Goal: Information Seeking & Learning: Find specific fact

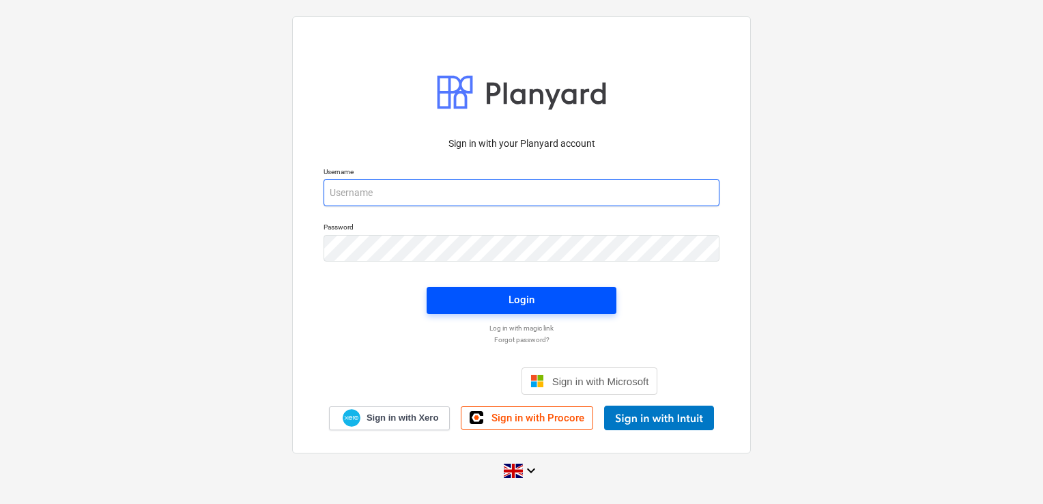
type input "[PERSON_NAME][EMAIL_ADDRESS][DOMAIN_NAME]"
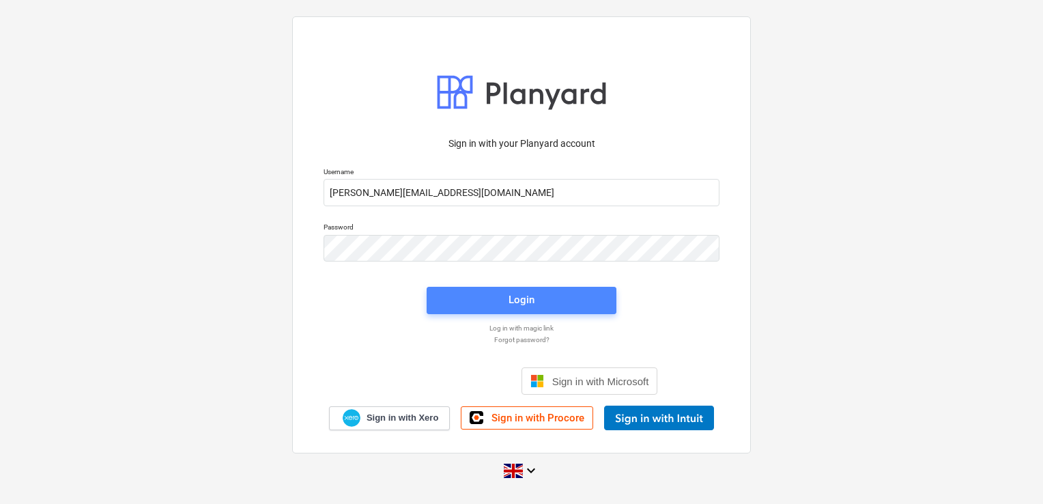
click at [512, 295] on div "Login" at bounding box center [522, 300] width 26 height 18
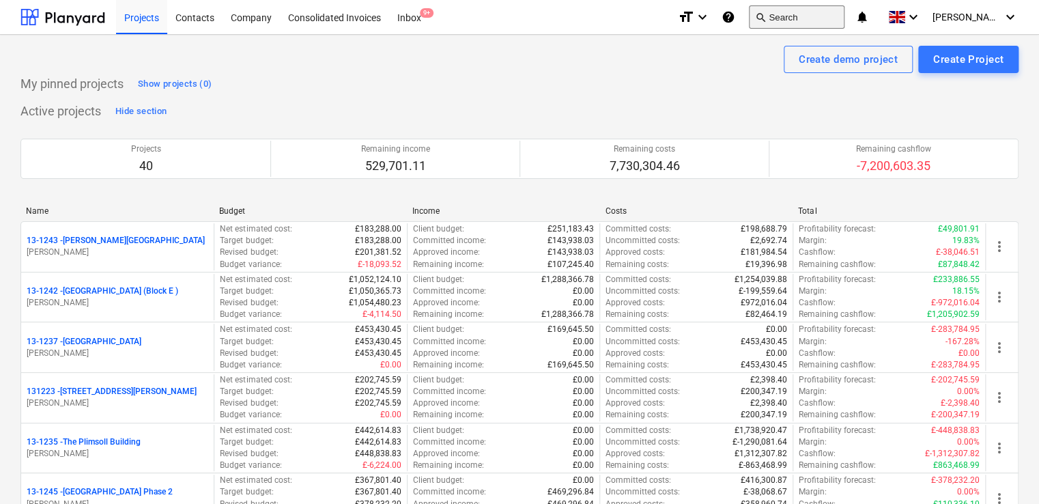
click at [815, 19] on button "search Search" at bounding box center [797, 16] width 96 height 23
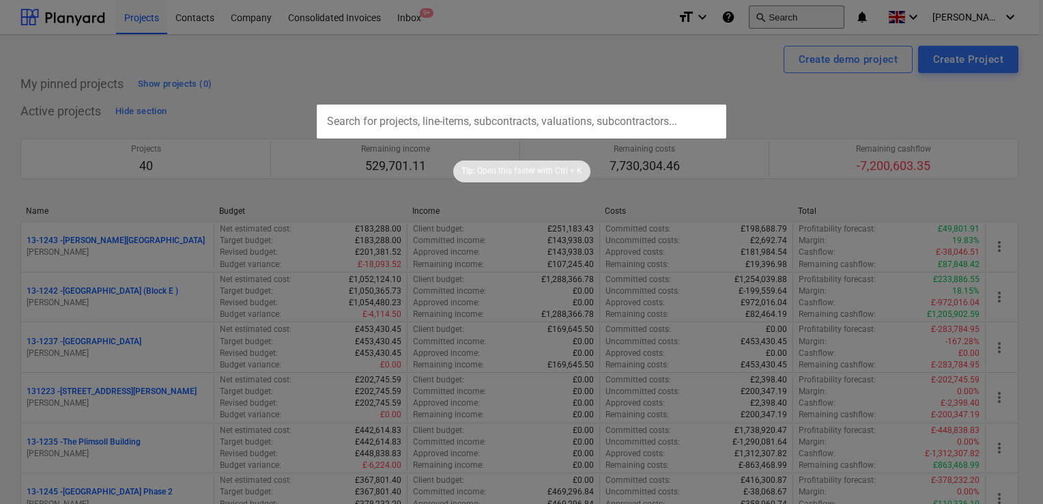
type input "13-1300-PO-038"
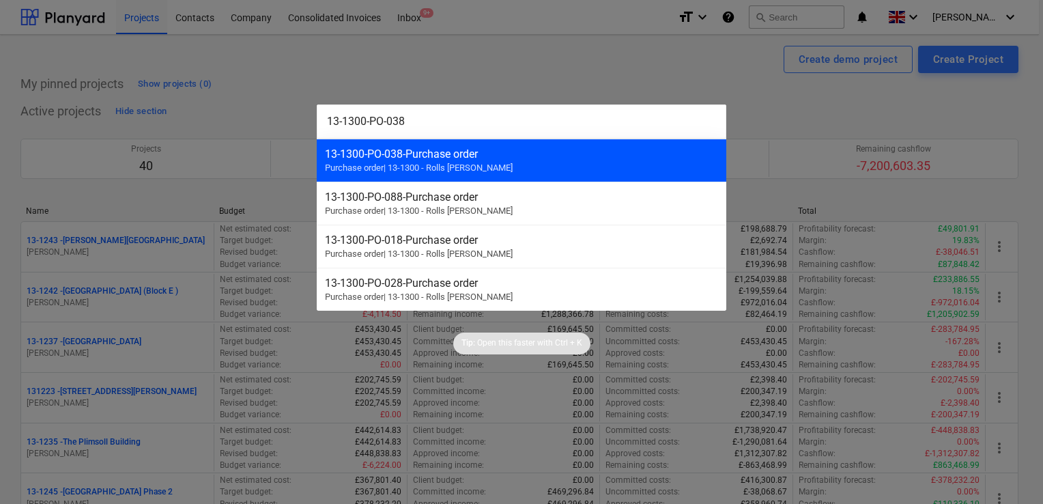
click at [442, 162] on span "Purchase order | 13-1300 - Rolls Royce Chichester" at bounding box center [419, 167] width 188 height 10
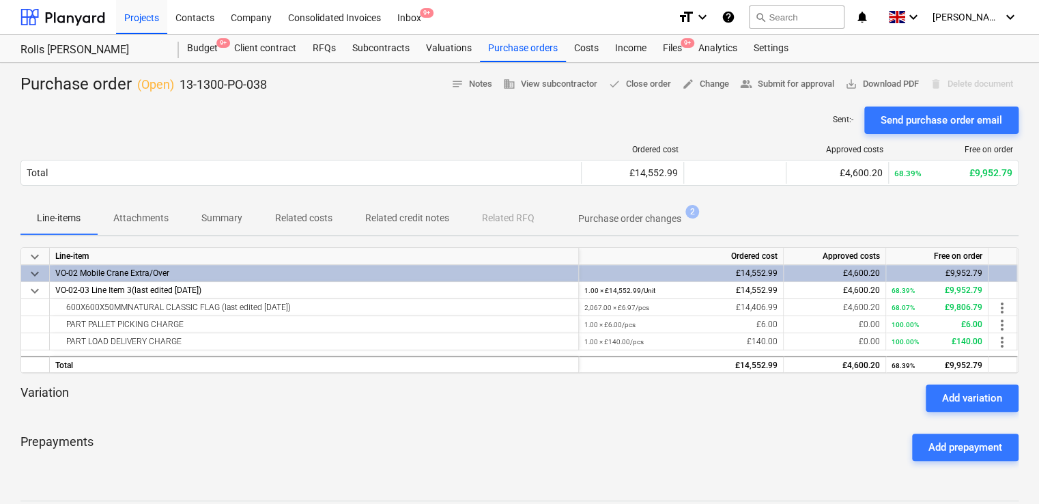
click at [143, 217] on p "Attachments" at bounding box center [140, 218] width 55 height 14
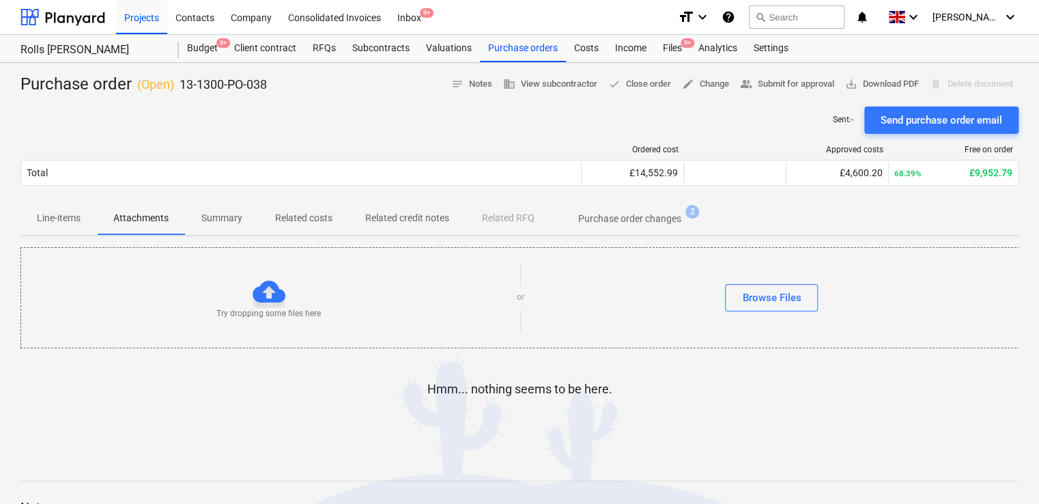
click at [289, 223] on p "Related costs" at bounding box center [303, 218] width 57 height 14
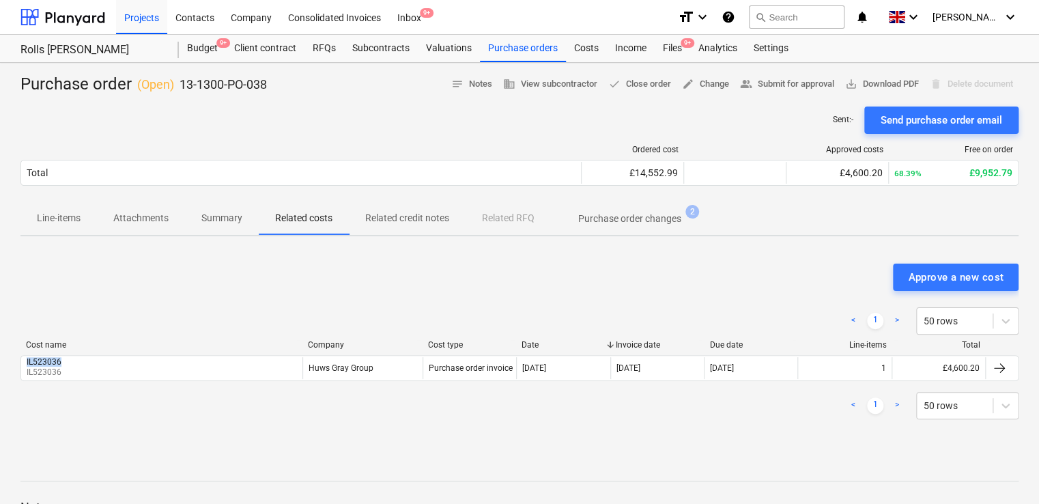
drag, startPoint x: 66, startPoint y: 358, endPoint x: 4, endPoint y: 362, distance: 61.6
click at [4, 362] on div "Purchase order ( Open ) 13-1300-PO-038 notes Notes business View subcontractor …" at bounding box center [519, 359] width 1039 height 592
copy div "IL523036"
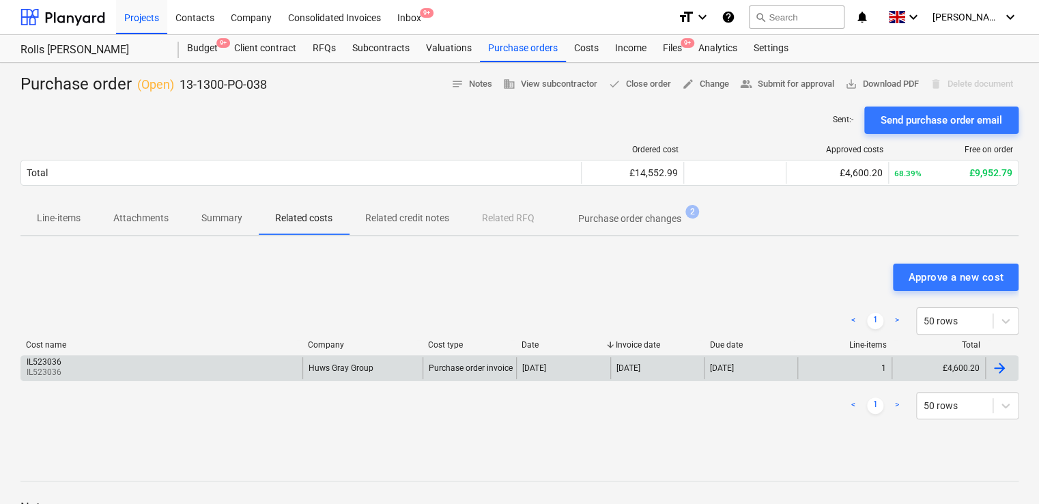
click at [48, 369] on p "IL523036" at bounding box center [46, 373] width 38 height 12
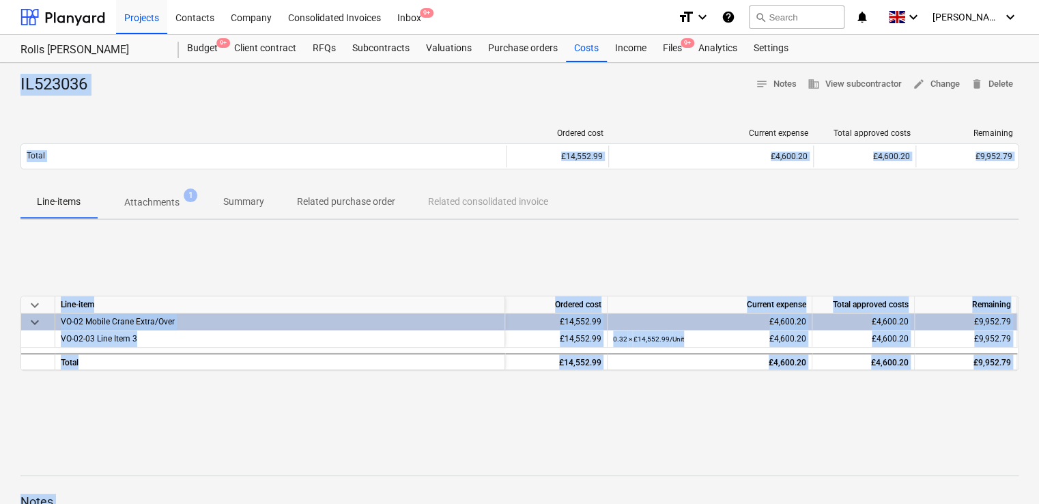
click at [334, 199] on p "Related purchase order" at bounding box center [346, 202] width 98 height 14
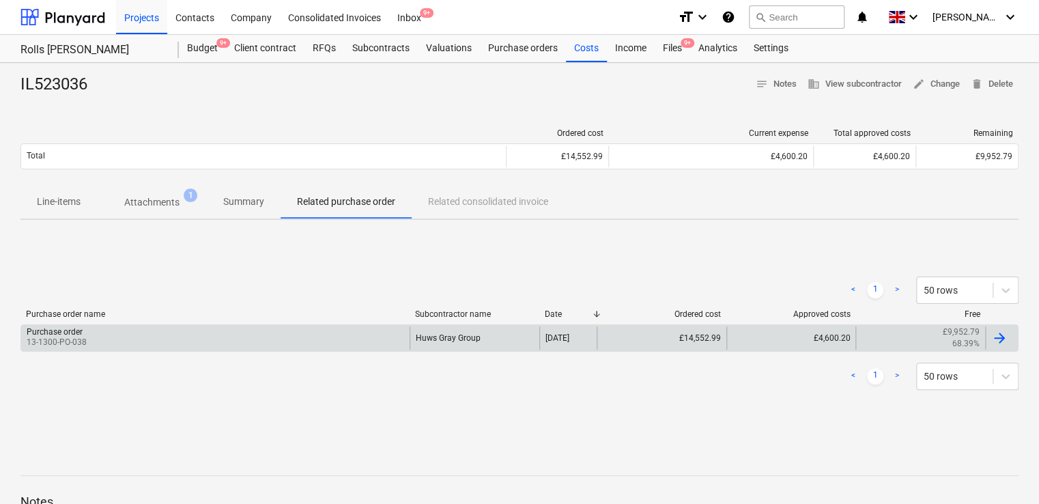
click at [63, 331] on div "Purchase order" at bounding box center [55, 332] width 56 height 10
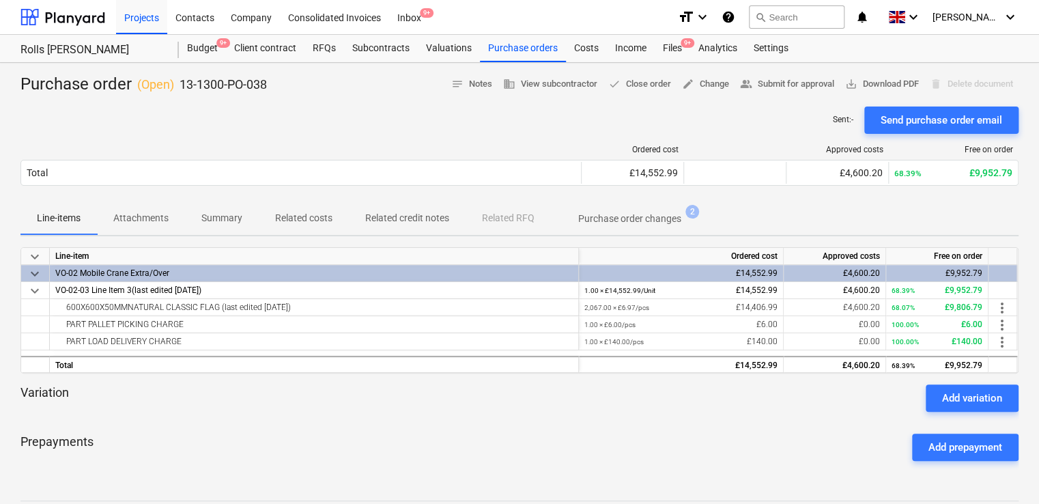
click at [249, 438] on div "Prepayments Add prepayment" at bounding box center [519, 447] width 998 height 49
click at [435, 130] on div "Sent : - Send purchase order email" at bounding box center [519, 120] width 998 height 27
click at [766, 12] on span "search" at bounding box center [760, 17] width 11 height 11
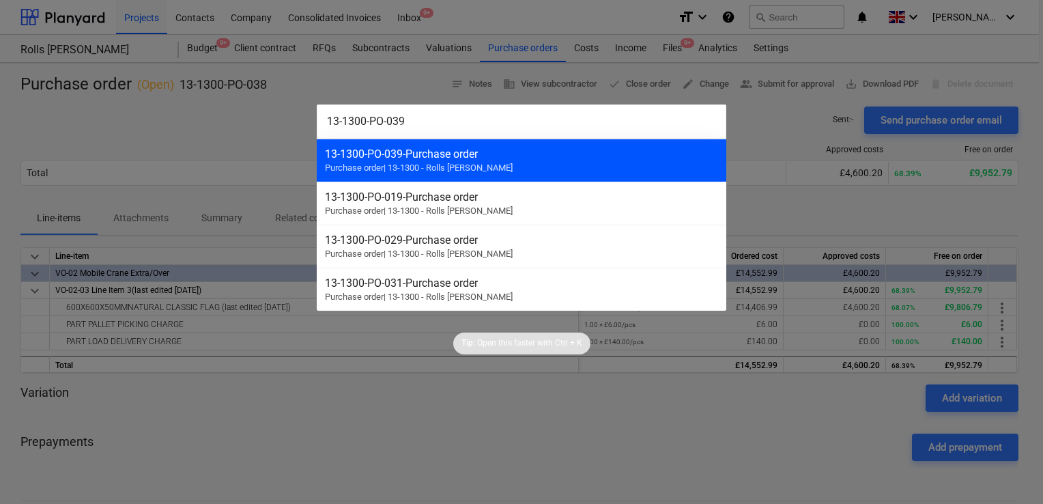
type input "13-1300-PO-039"
click at [494, 151] on div "13-1300-PO-039 - Purchase order" at bounding box center [521, 153] width 393 height 13
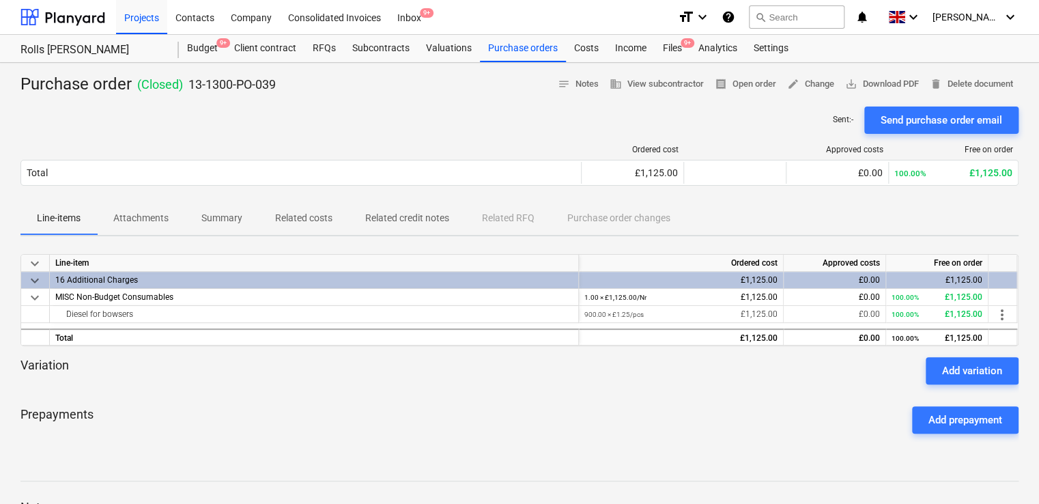
click at [287, 216] on p "Related costs" at bounding box center [303, 218] width 57 height 14
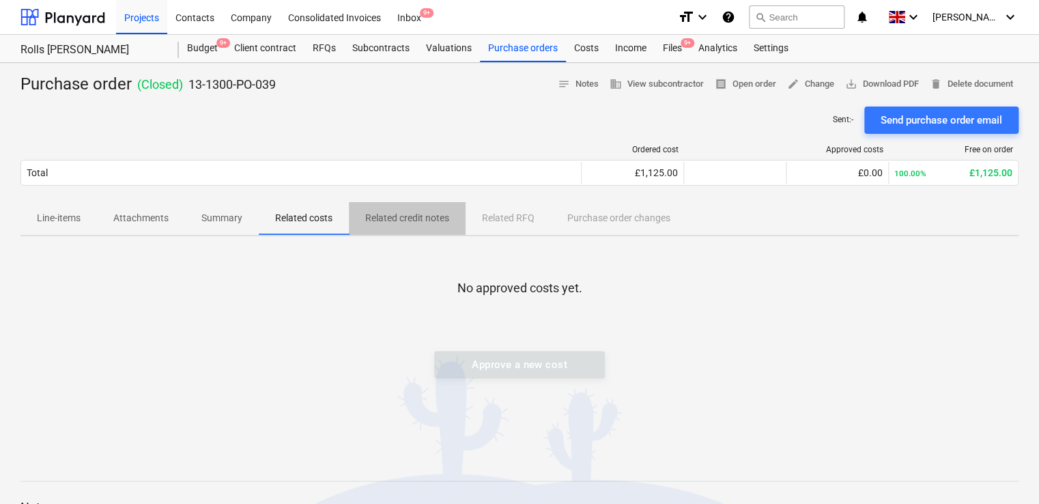
click at [396, 221] on p "Related credit notes" at bounding box center [407, 218] width 84 height 14
click at [227, 221] on p "Summary" at bounding box center [221, 218] width 41 height 14
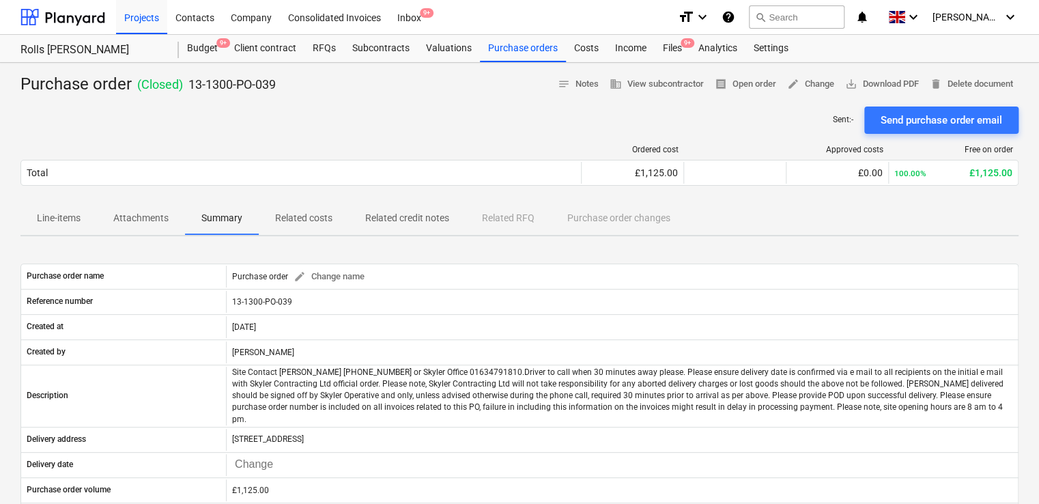
click at [150, 212] on p "Attachments" at bounding box center [140, 218] width 55 height 14
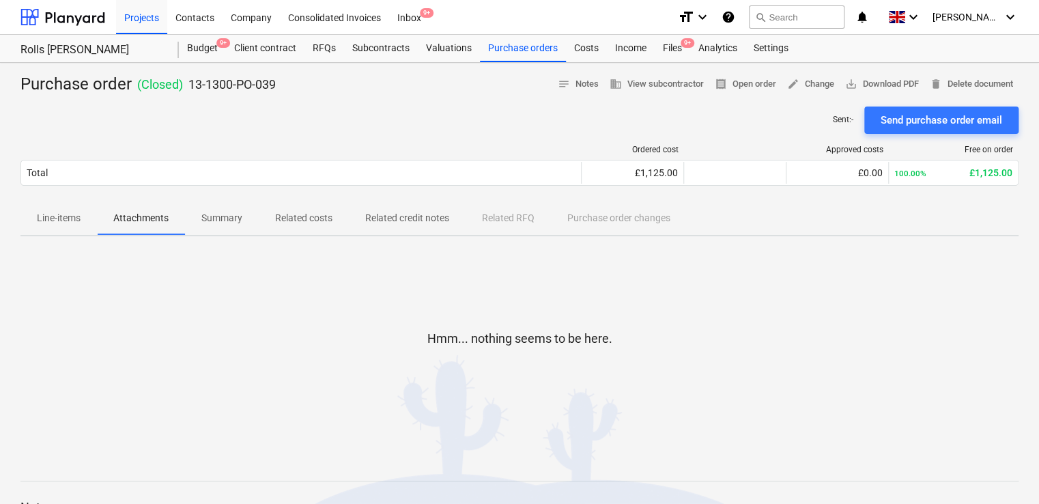
click at [68, 214] on p "Line-items" at bounding box center [59, 218] width 44 height 14
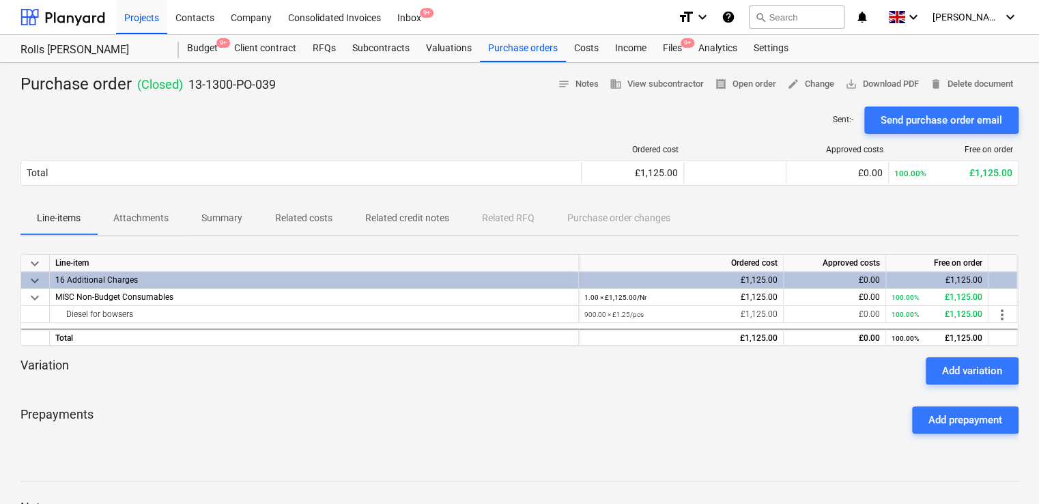
click at [452, 217] on span "Related credit notes" at bounding box center [407, 218] width 117 height 23
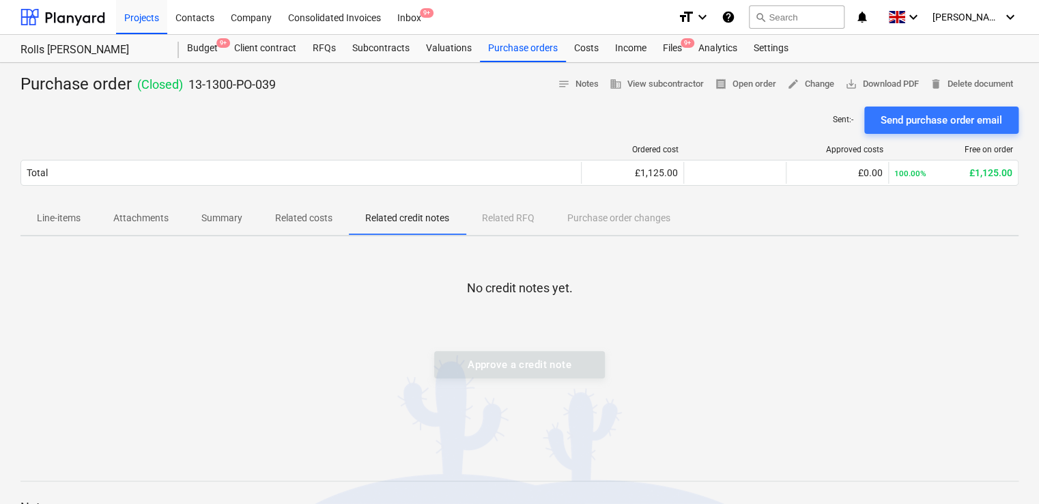
click at [296, 217] on p "Related costs" at bounding box center [303, 218] width 57 height 14
click at [216, 220] on p "Summary" at bounding box center [221, 218] width 41 height 14
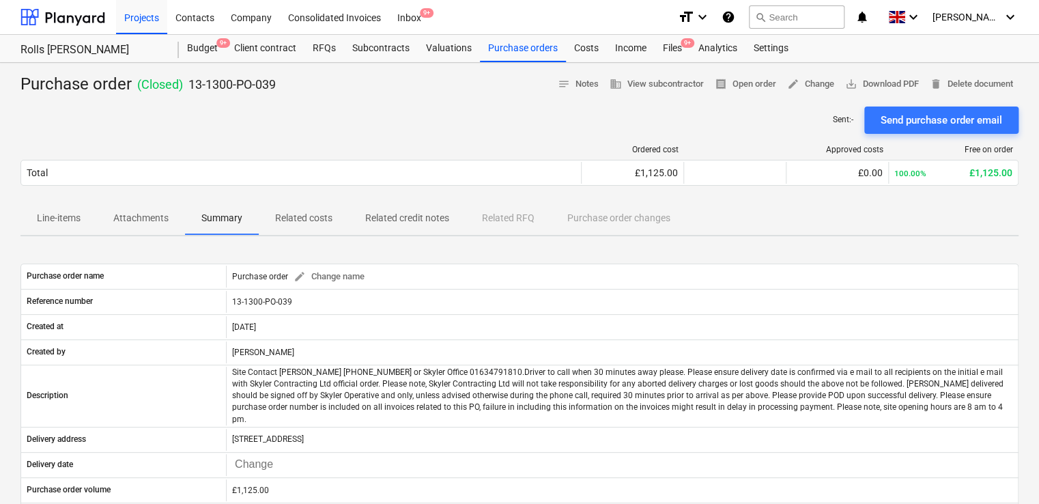
click at [165, 215] on p "Attachments" at bounding box center [140, 218] width 55 height 14
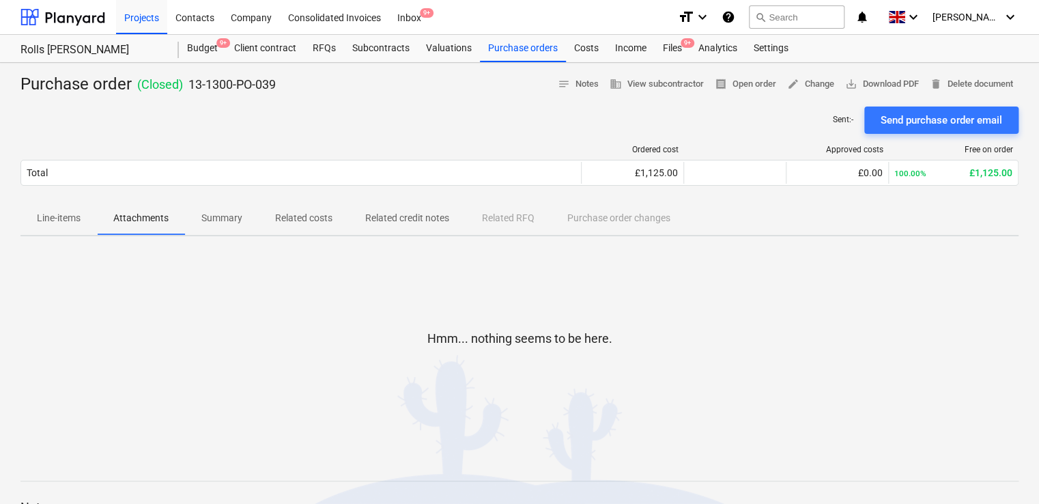
click at [470, 96] on div at bounding box center [519, 101] width 998 height 11
click at [817, 20] on button "search Search" at bounding box center [797, 16] width 96 height 23
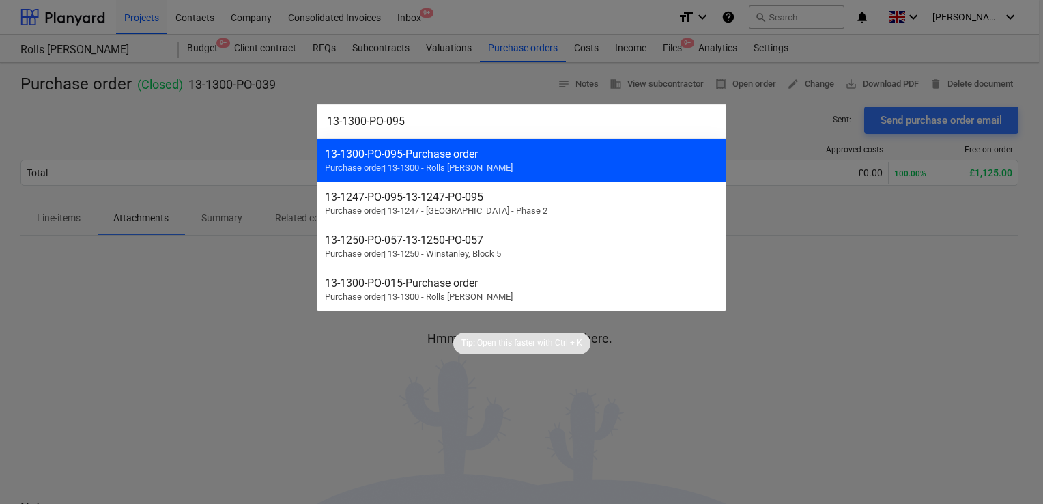
type input "13-1300-PO-095"
click at [463, 154] on div "13-1300-PO-095 - Purchase order" at bounding box center [521, 153] width 393 height 13
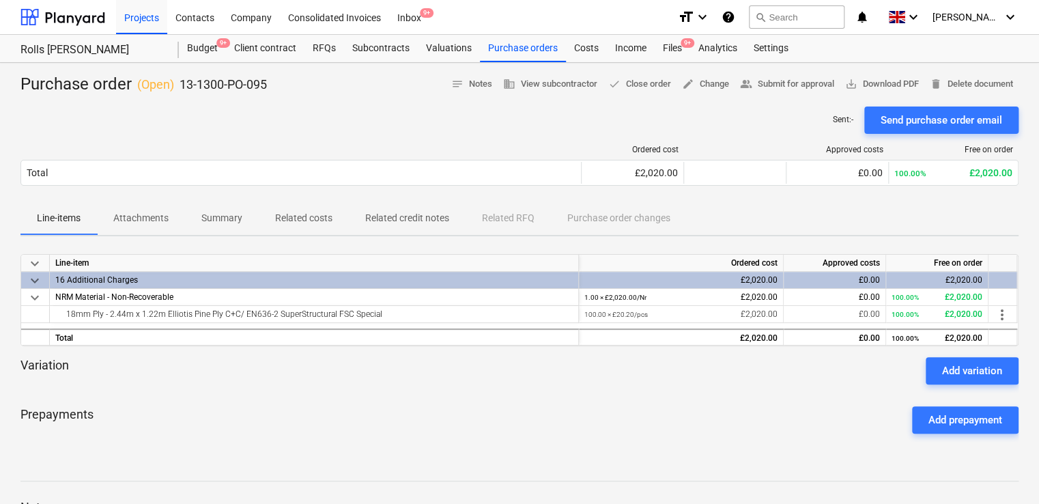
click at [300, 222] on p "Related costs" at bounding box center [303, 218] width 57 height 14
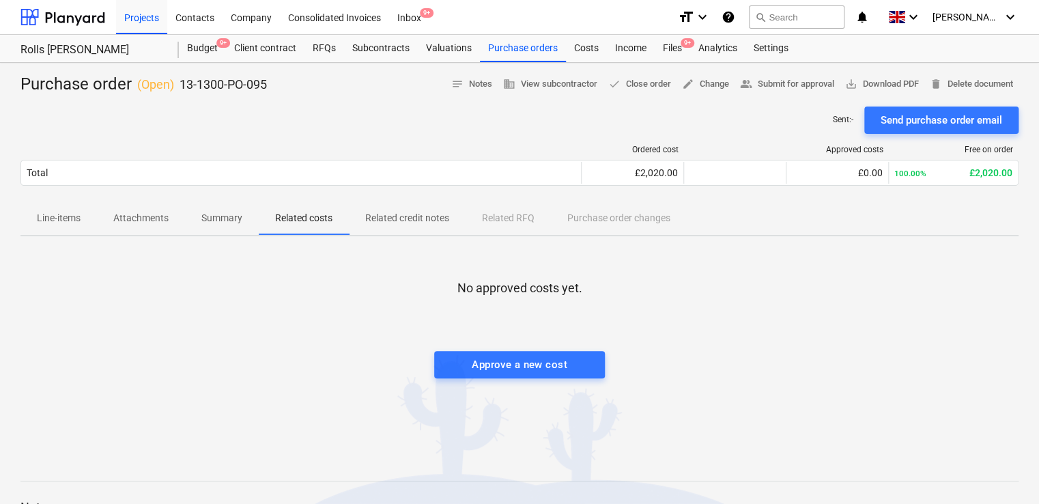
click at [229, 219] on p "Summary" at bounding box center [221, 218] width 41 height 14
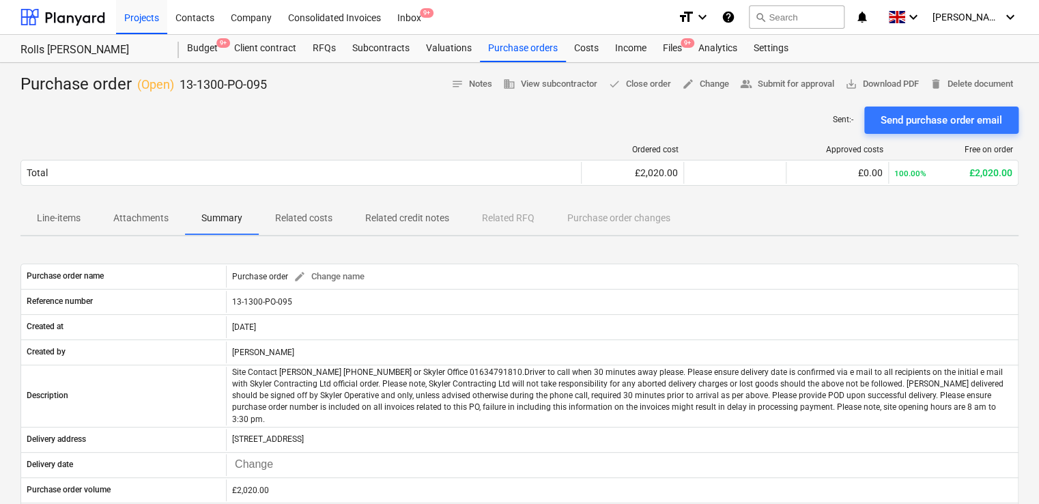
click at [134, 212] on p "Attachments" at bounding box center [140, 218] width 55 height 14
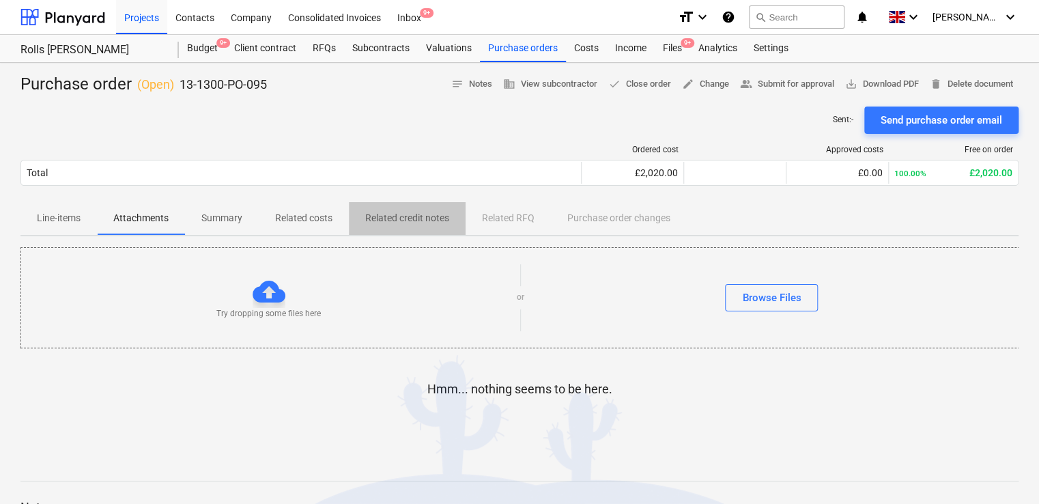
click at [408, 223] on p "Related credit notes" at bounding box center [407, 218] width 84 height 14
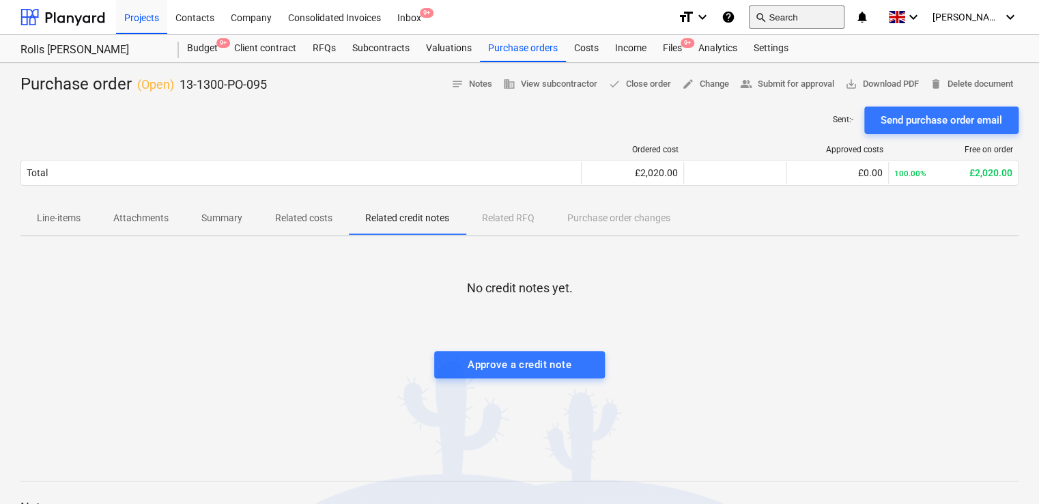
click at [802, 16] on button "search Search" at bounding box center [797, 16] width 96 height 23
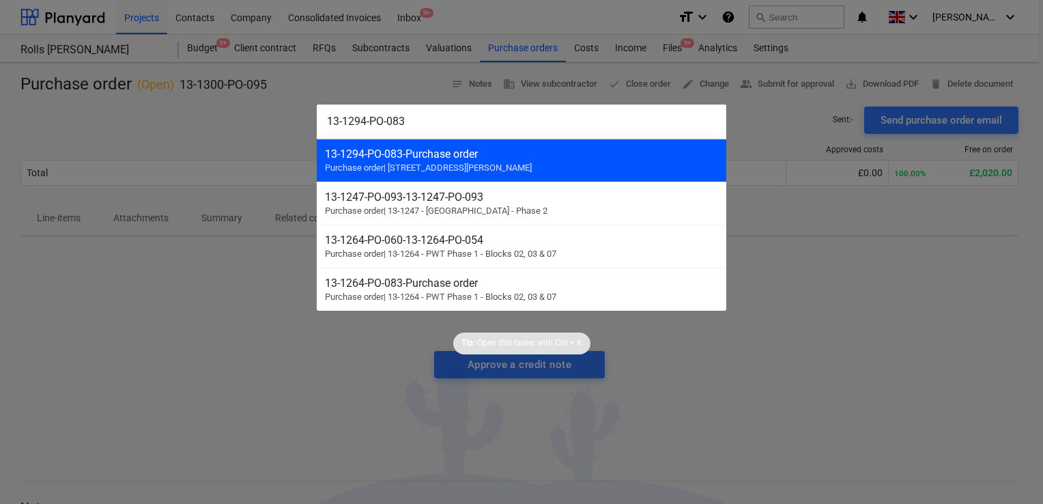
type input "13-1294-PO-083"
click at [470, 160] on div "13-1294-PO-083 - Purchase order Purchase order | 13-1294 - 90 Monier Road" at bounding box center [522, 160] width 410 height 43
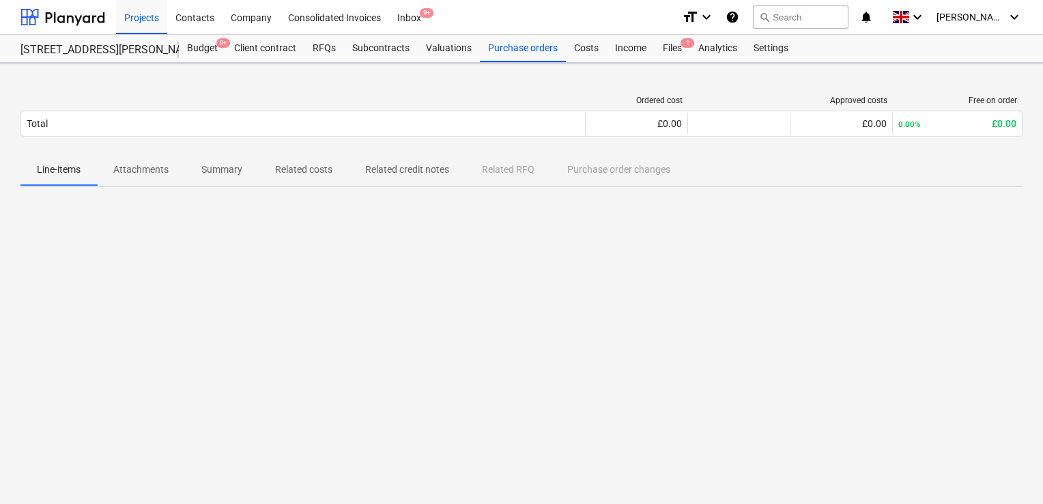
click at [300, 135] on div "Total" at bounding box center [303, 124] width 564 height 22
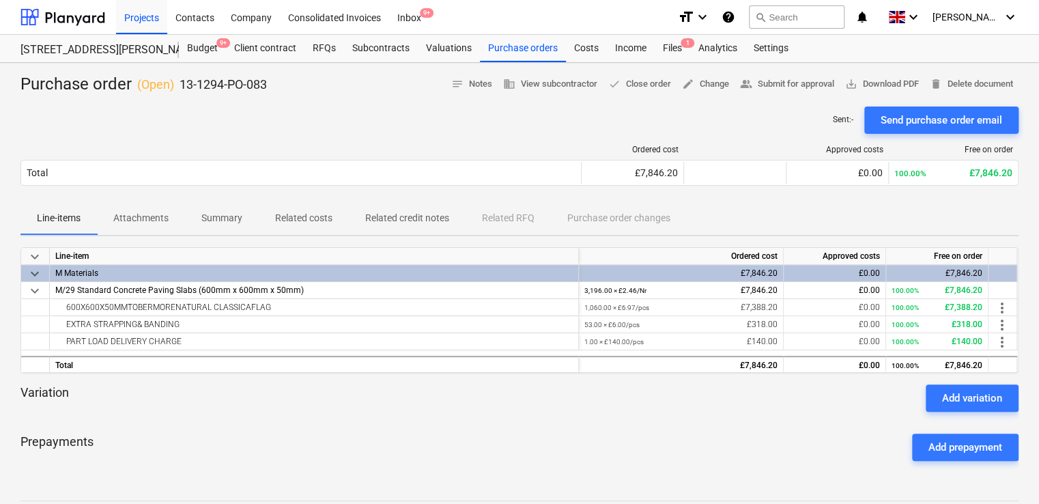
click at [299, 216] on p "Related costs" at bounding box center [303, 218] width 57 height 14
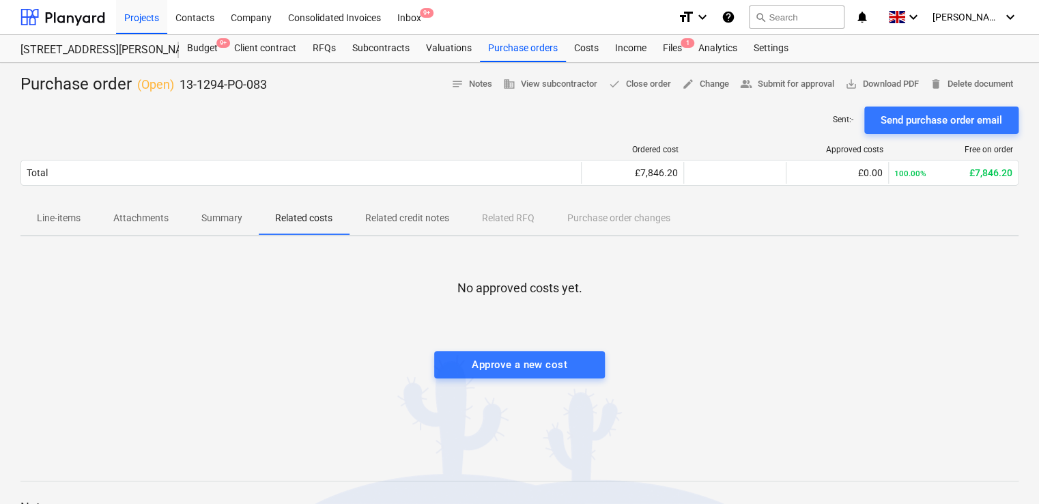
click at [146, 213] on p "Attachments" at bounding box center [140, 218] width 55 height 14
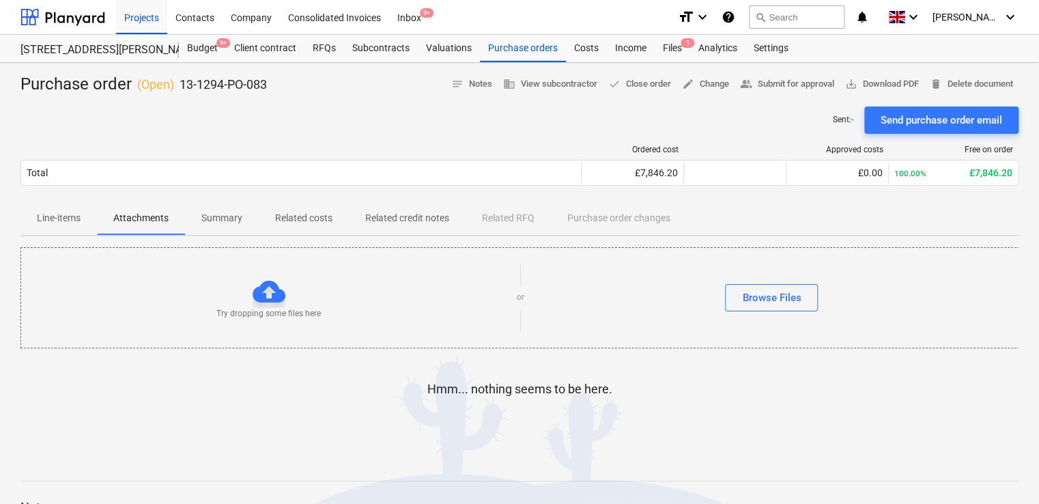
click at [391, 212] on p "Related credit notes" at bounding box center [407, 218] width 84 height 14
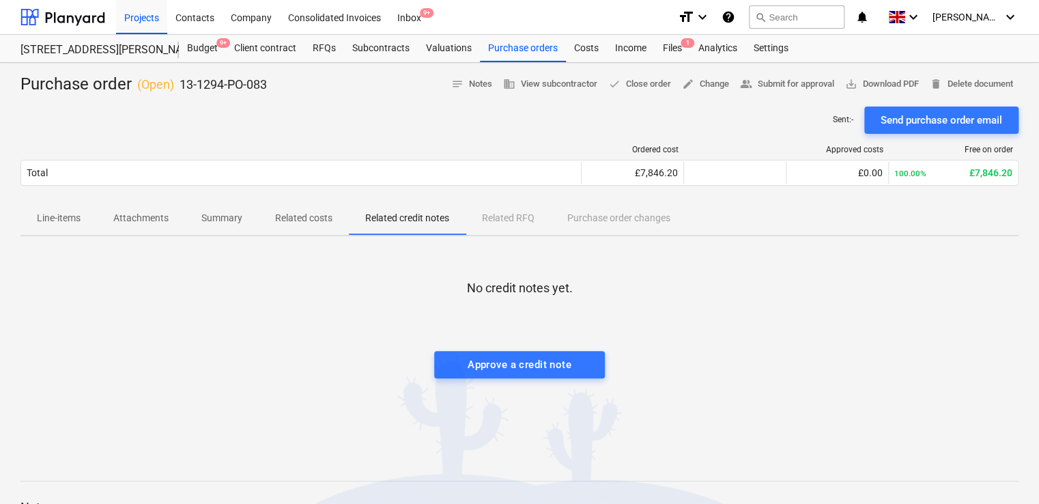
click at [448, 348] on div at bounding box center [519, 337] width 998 height 27
click at [800, 16] on button "search Search" at bounding box center [797, 16] width 96 height 23
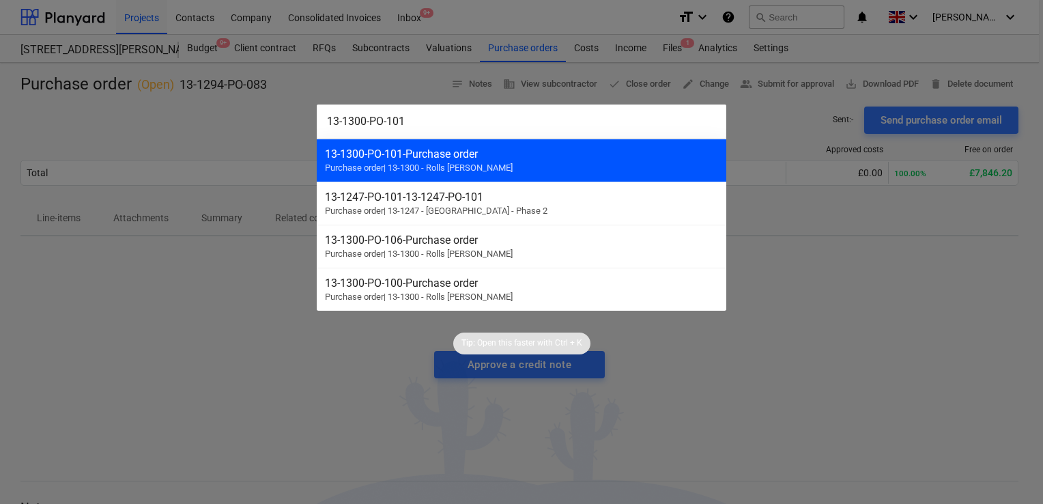
type input "13-1300-PO-101"
click at [451, 160] on div "13-1300-PO-101 - Purchase order Purchase order | 13-1300 - Rolls Royce Chichest…" at bounding box center [522, 160] width 410 height 43
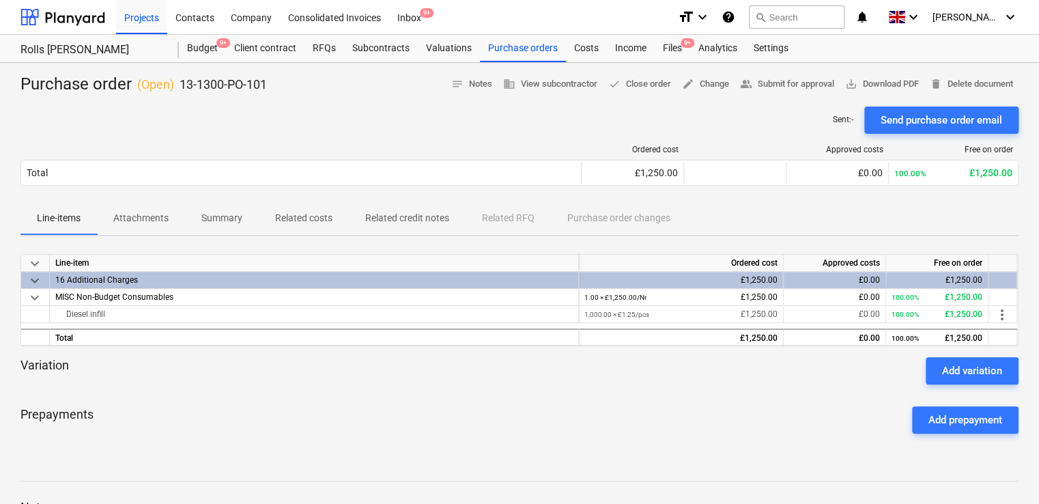
click at [309, 221] on p "Related costs" at bounding box center [303, 218] width 57 height 14
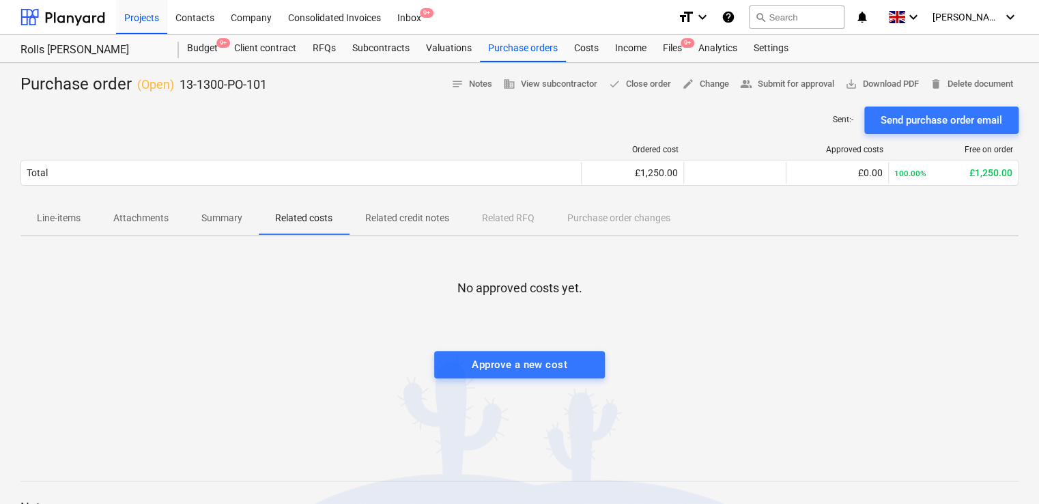
click at [198, 224] on span "Summary" at bounding box center [222, 218] width 74 height 23
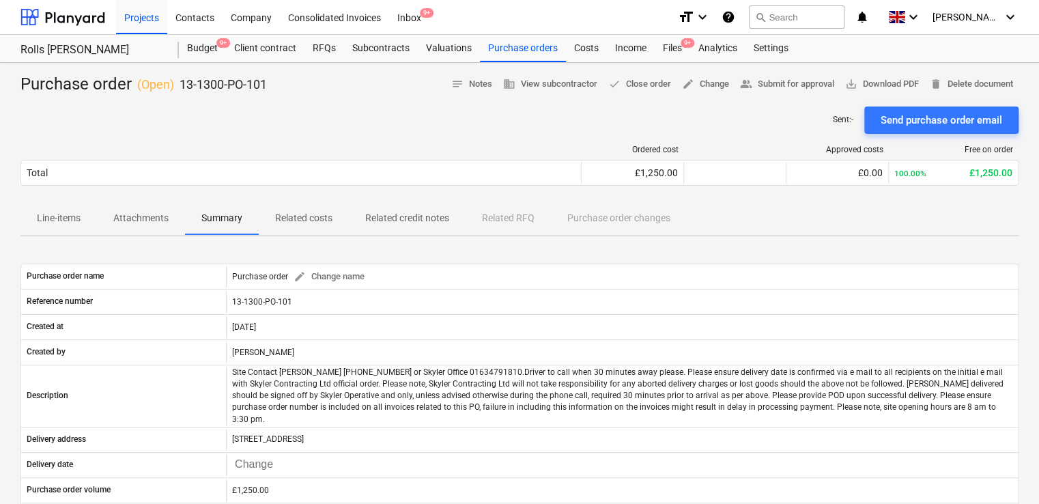
click at [131, 214] on p "Attachments" at bounding box center [140, 218] width 55 height 14
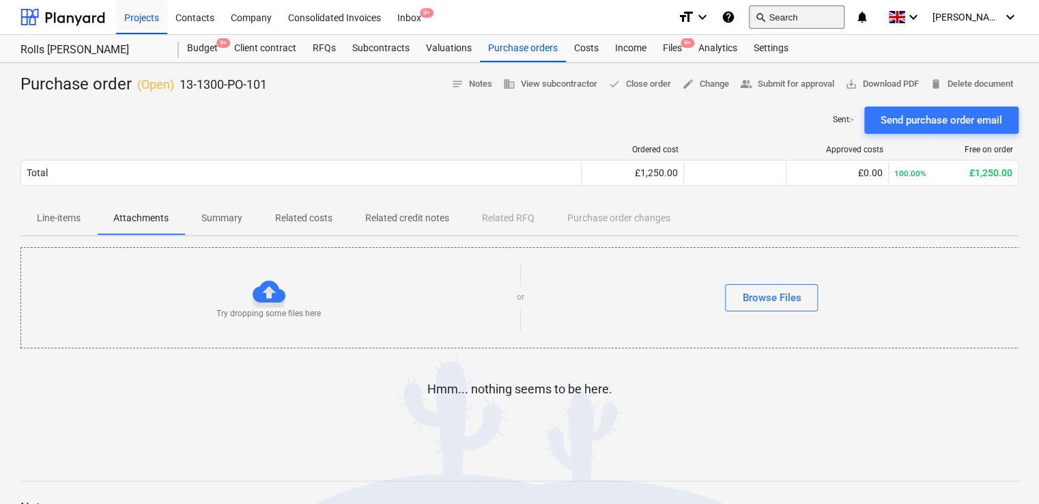
click at [825, 5] on button "search Search" at bounding box center [797, 16] width 96 height 23
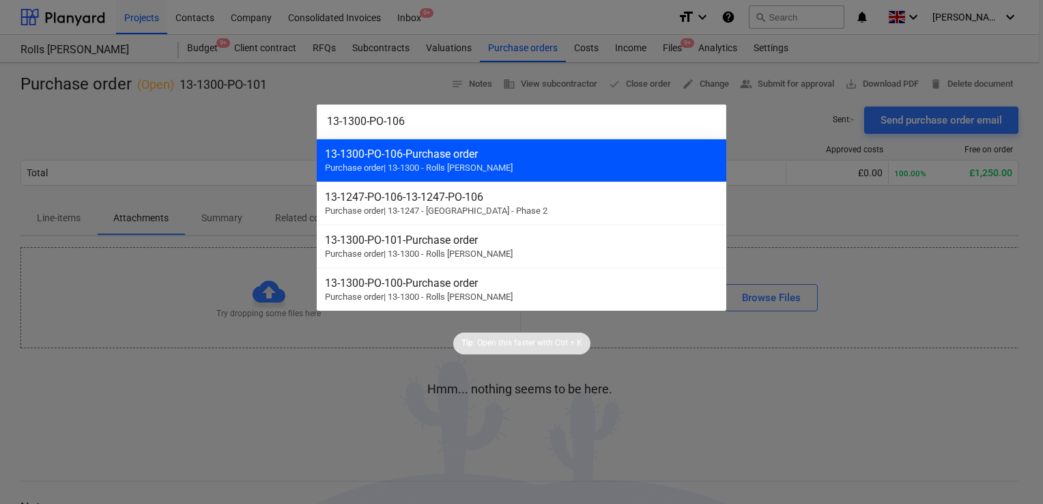
type input "13-1300-PO-106"
click at [450, 157] on div "13-1300-PO-106 - Purchase order" at bounding box center [521, 153] width 393 height 13
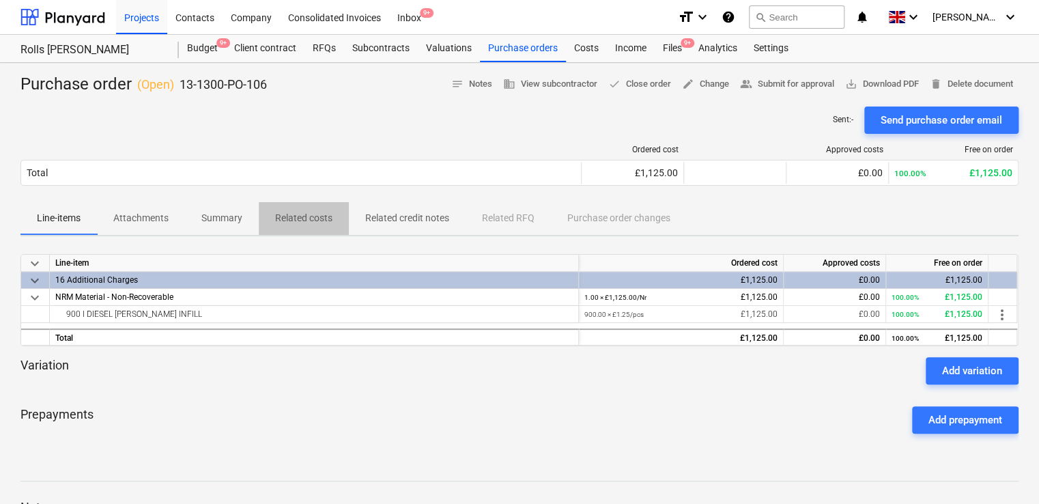
click at [295, 214] on p "Related costs" at bounding box center [303, 218] width 57 height 14
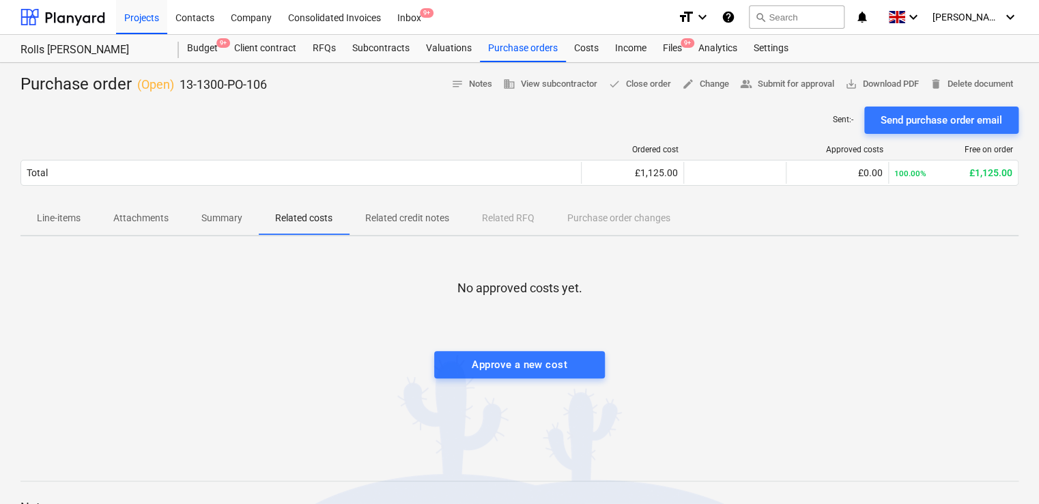
click at [202, 232] on button "Summary" at bounding box center [222, 218] width 74 height 33
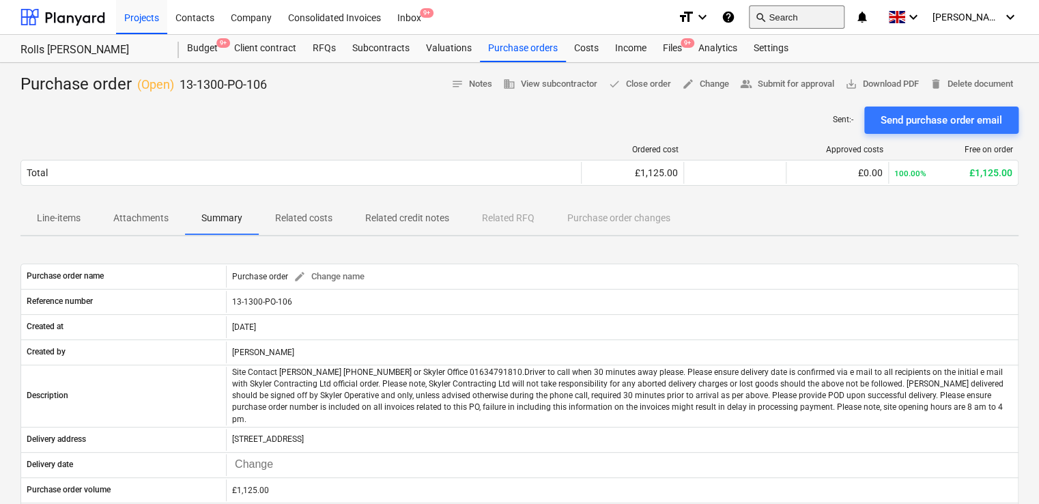
click at [805, 20] on button "search Search" at bounding box center [797, 16] width 96 height 23
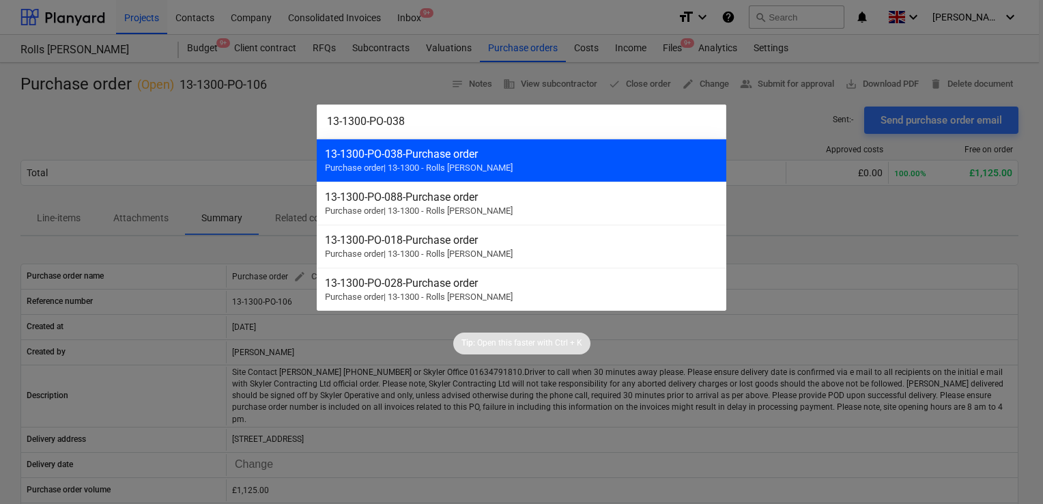
type input "13-1300-PO-038"
click at [385, 158] on div "13-1300-PO-038 - Purchase order" at bounding box center [521, 153] width 393 height 13
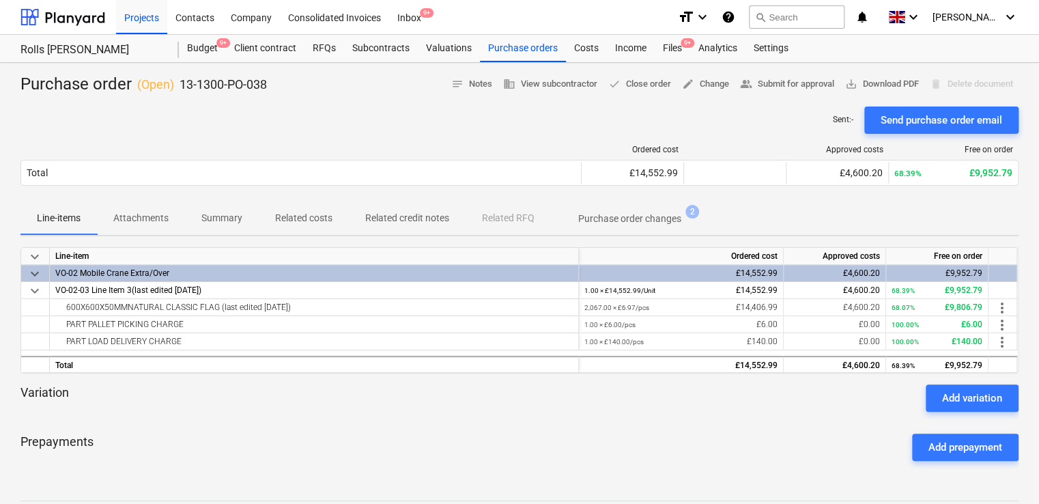
click at [308, 220] on p "Related costs" at bounding box center [303, 218] width 57 height 14
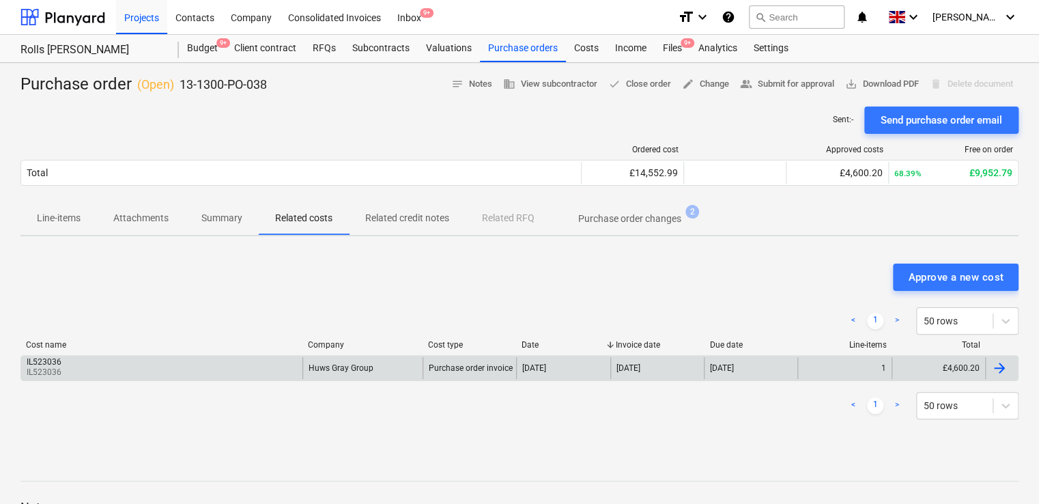
click at [63, 355] on div "IL523036 IL523036 Huws Gray Group Purchase order invoice 03 Oct 2025 25 Sep 202…" at bounding box center [519, 368] width 998 height 26
click at [46, 367] on p "IL523036" at bounding box center [46, 373] width 38 height 12
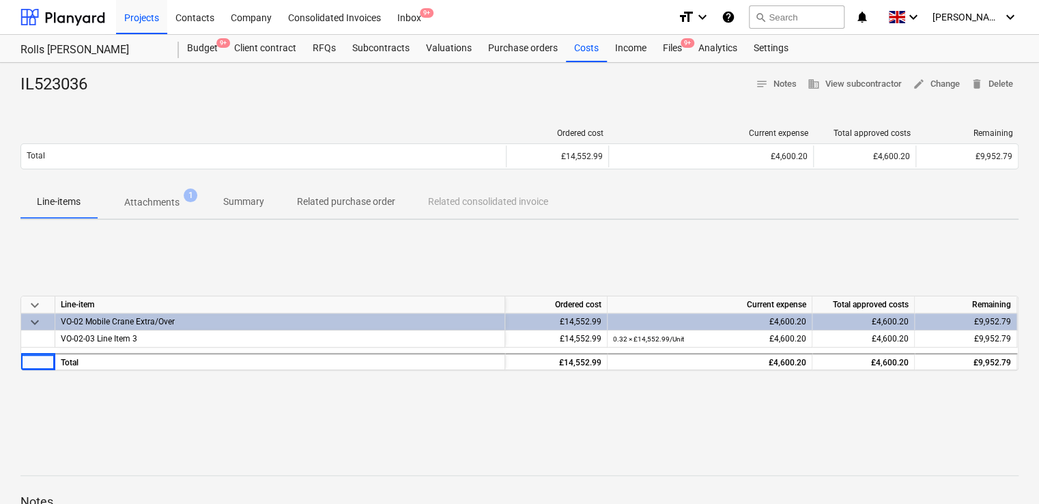
click at [167, 199] on p "Attachments" at bounding box center [151, 202] width 55 height 14
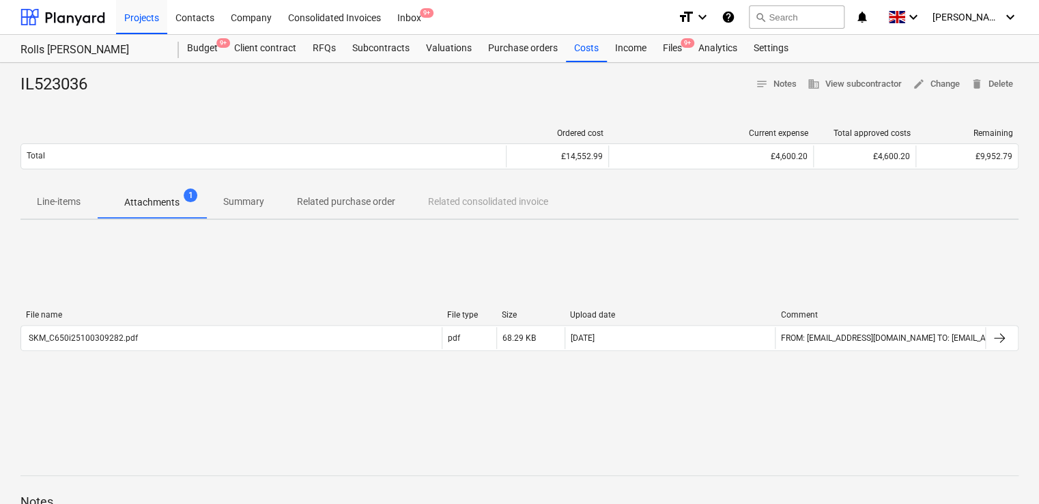
click at [165, 201] on p "Attachments" at bounding box center [151, 202] width 55 height 14
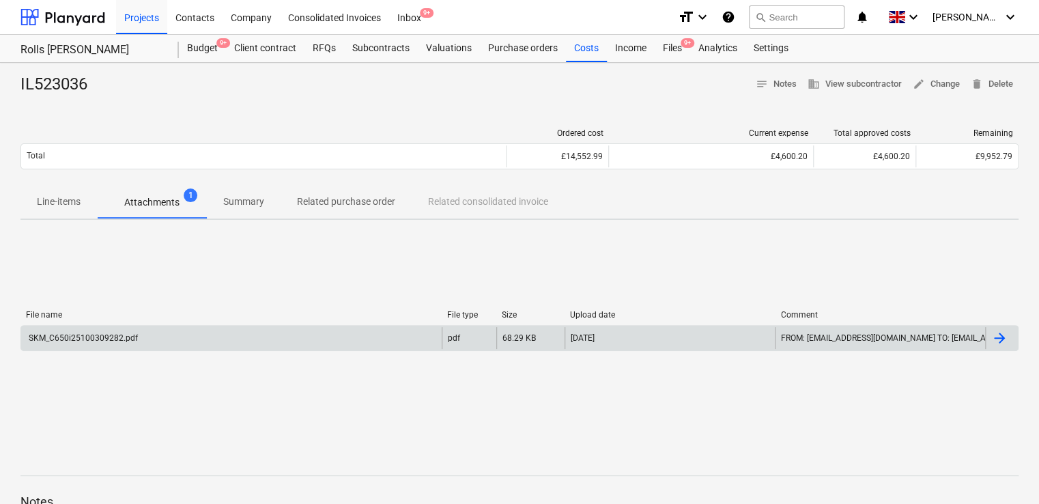
click at [100, 327] on div "SKM_C650i25100309282.pdf" at bounding box center [231, 338] width 421 height 22
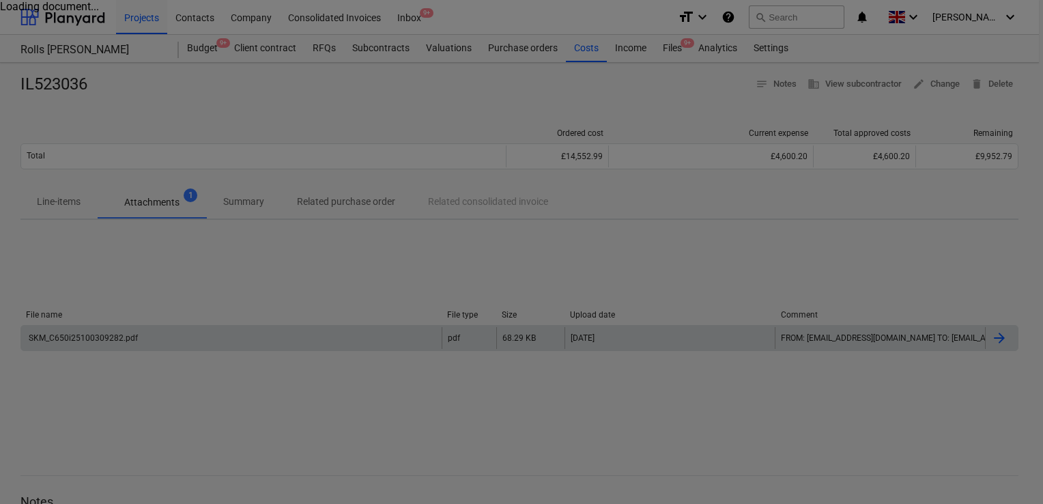
click at [100, 326] on div at bounding box center [521, 252] width 1043 height 504
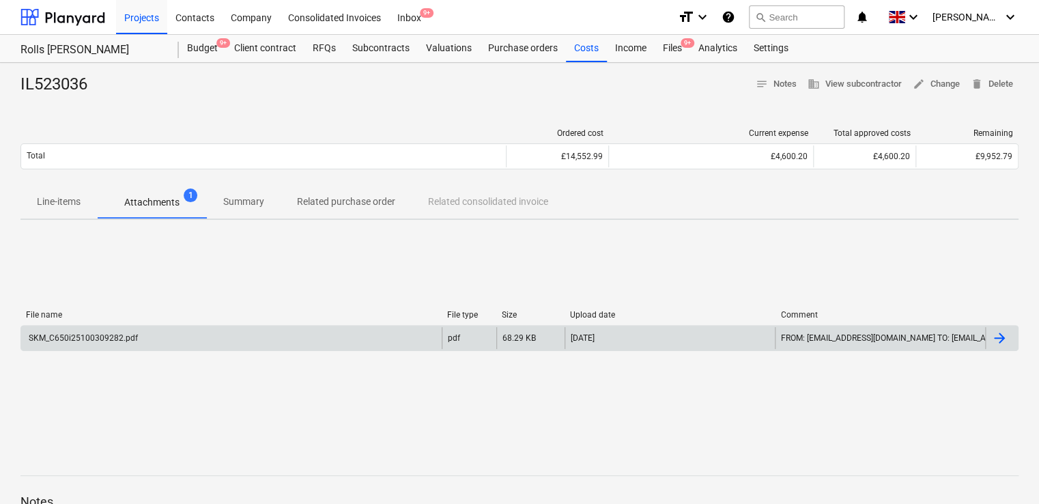
click at [93, 333] on div "SKM_C650i25100309282.pdf" at bounding box center [82, 338] width 111 height 10
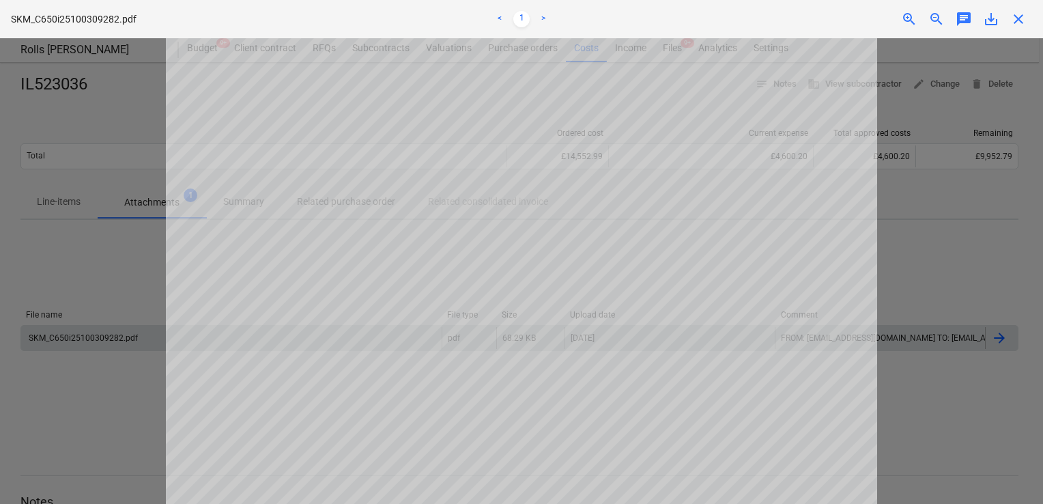
click at [939, 202] on div at bounding box center [521, 271] width 1043 height 466
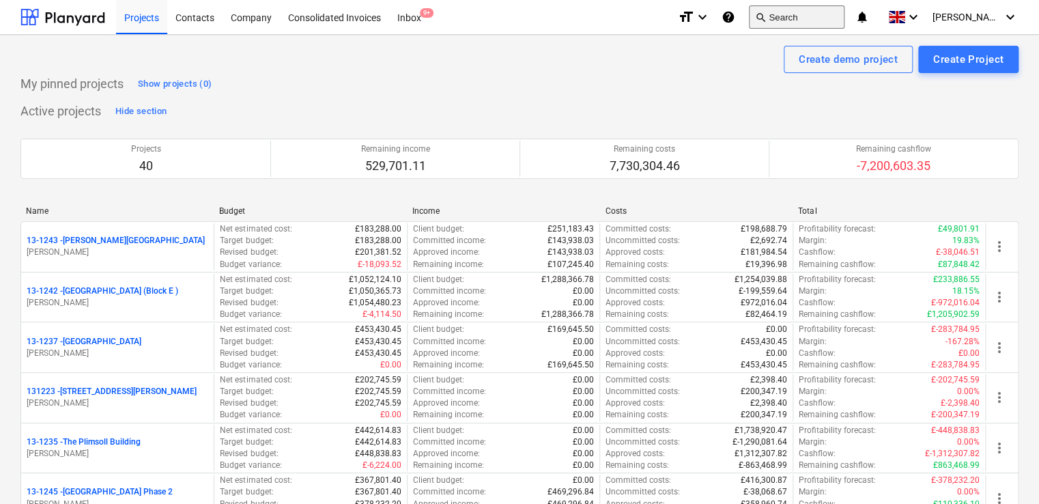
click at [822, 20] on button "search Search" at bounding box center [797, 16] width 96 height 23
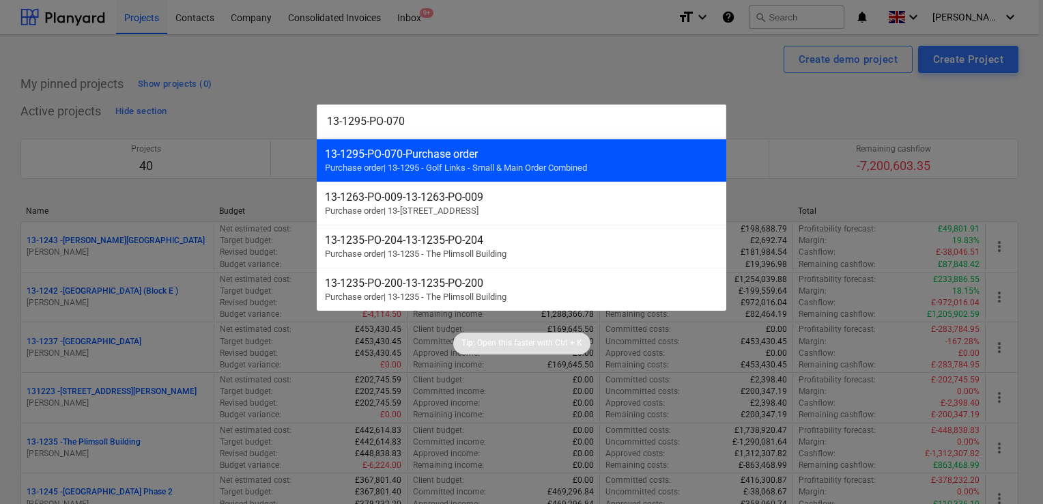
type input "13-1295-PO-070"
click at [469, 146] on div "13-1295-PO-070 - Purchase order Purchase order | 13-1295 - Golf Links - Small &…" at bounding box center [522, 160] width 410 height 43
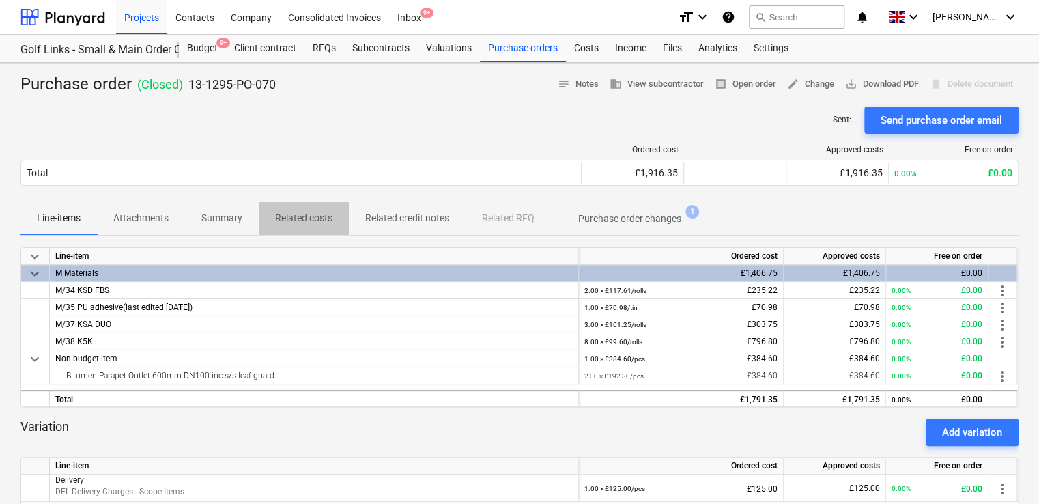
click at [308, 216] on p "Related costs" at bounding box center [303, 218] width 57 height 14
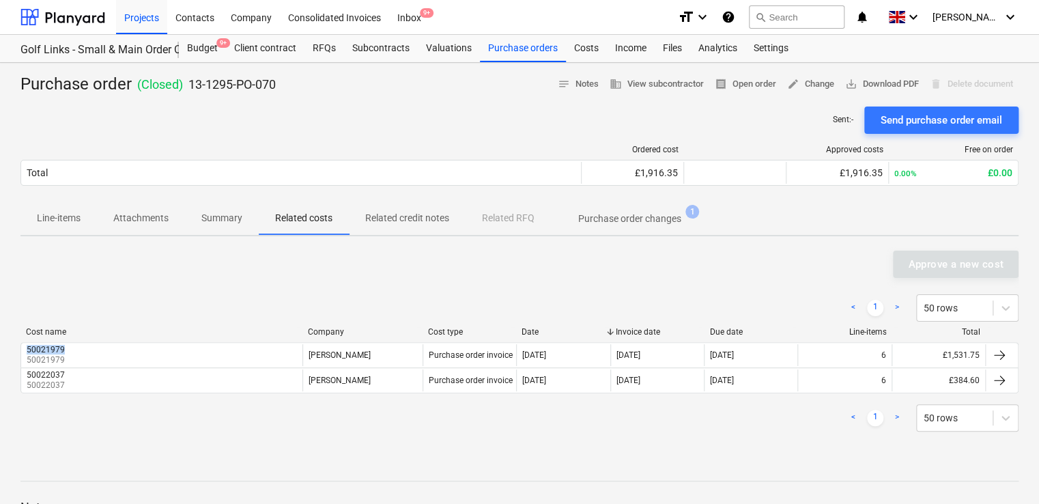
drag, startPoint x: 76, startPoint y: 347, endPoint x: 16, endPoint y: 348, distance: 60.1
click at [16, 348] on div "Purchase order ( Closed ) 13-1295-PO-070 notes Notes business View subcontracto…" at bounding box center [519, 359] width 1039 height 592
copy div "50021979"
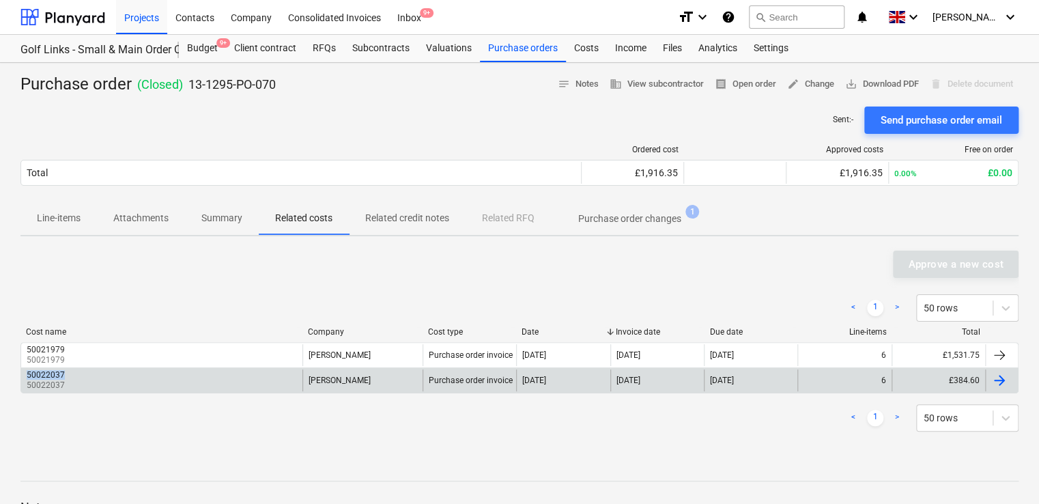
drag, startPoint x: 72, startPoint y: 373, endPoint x: 25, endPoint y: 373, distance: 46.4
click at [25, 373] on div "50022037 50022037" at bounding box center [161, 380] width 281 height 22
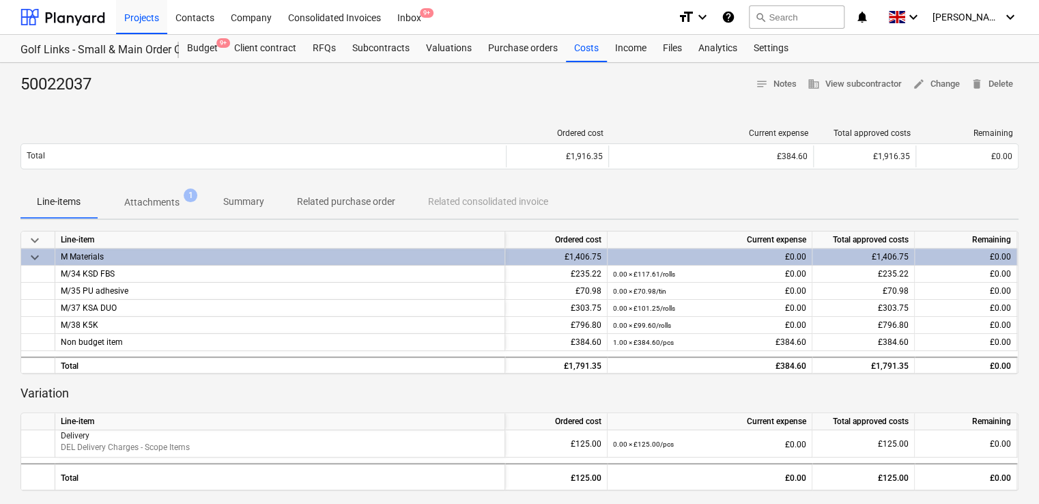
click at [25, 373] on div "keyboard_arrow_down Line-item Ordered cost Current expense Total approved costs…" at bounding box center [519, 361] width 998 height 260
click at [145, 200] on p "Attachments" at bounding box center [151, 202] width 55 height 14
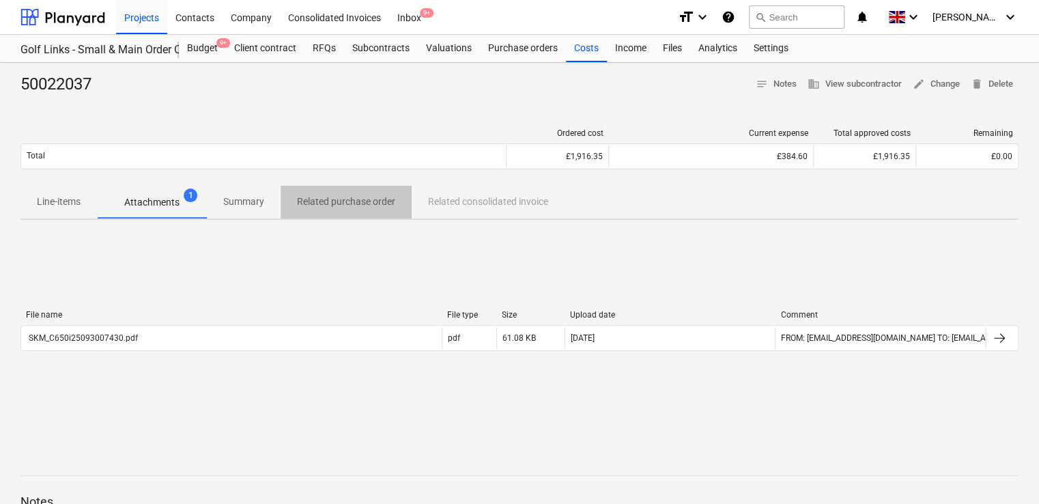
click at [358, 201] on p "Related purchase order" at bounding box center [346, 202] width 98 height 14
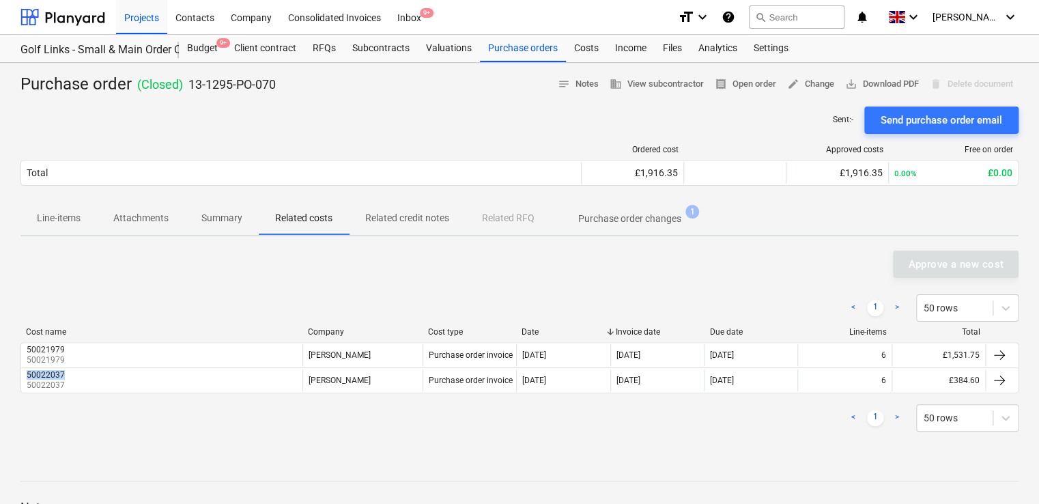
drag, startPoint x: 82, startPoint y: 374, endPoint x: 16, endPoint y: 376, distance: 65.6
click at [16, 376] on div "Purchase order ( Closed ) 13-1295-PO-070 notes Notes business View subcontracto…" at bounding box center [519, 359] width 1039 height 592
copy div "50022037"
click at [407, 429] on div "< 1 > 50 rows" at bounding box center [519, 417] width 998 height 27
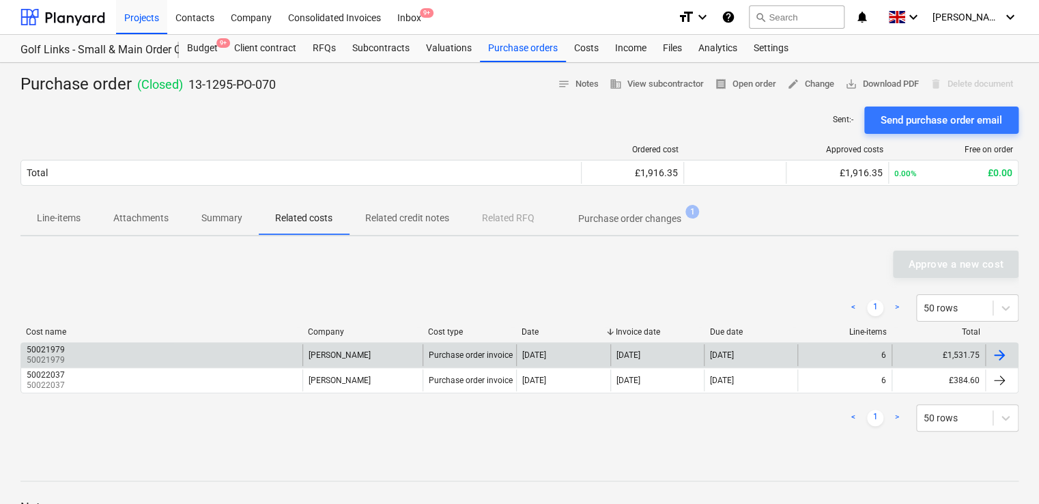
click at [66, 351] on div "50021979 50021979" at bounding box center [161, 355] width 281 height 22
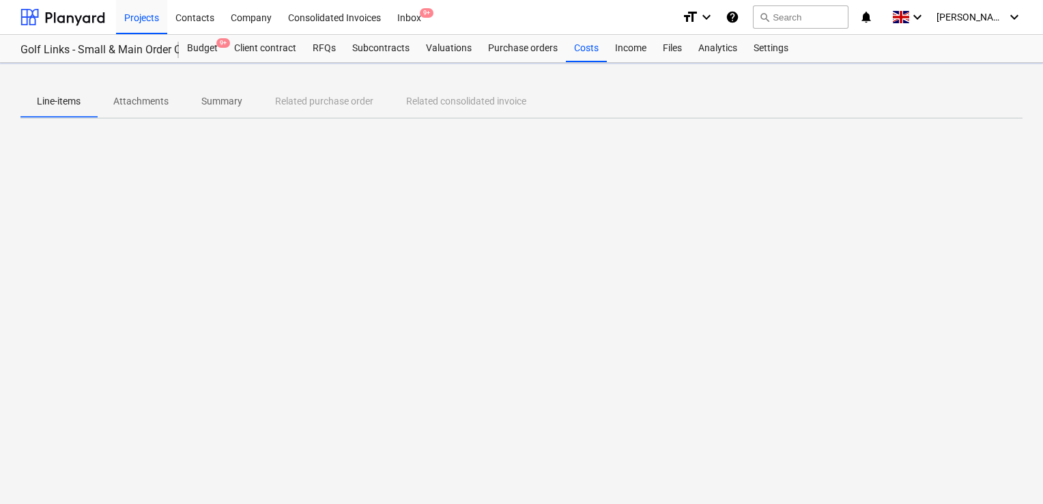
click at [66, 351] on div at bounding box center [521, 350] width 1002 height 11
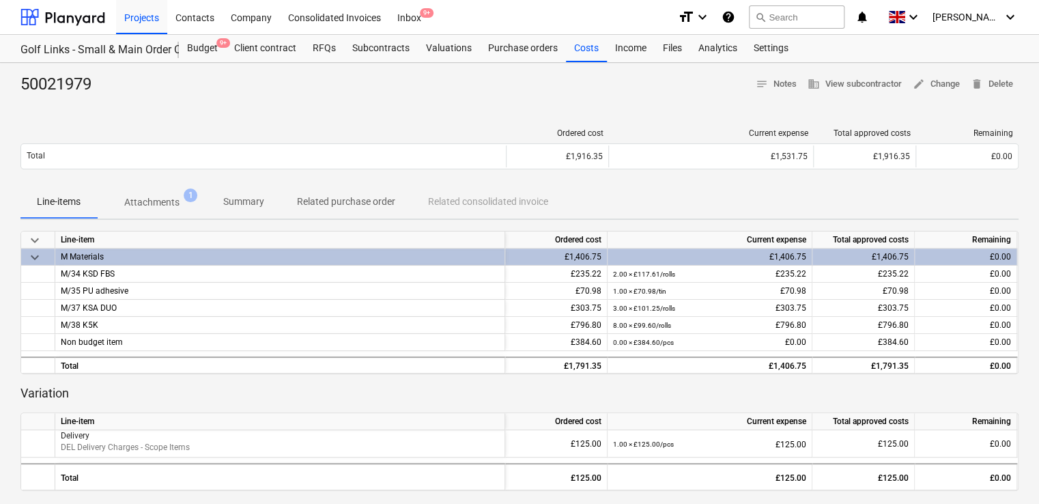
click at [156, 193] on span "Attachments 1" at bounding box center [152, 202] width 110 height 25
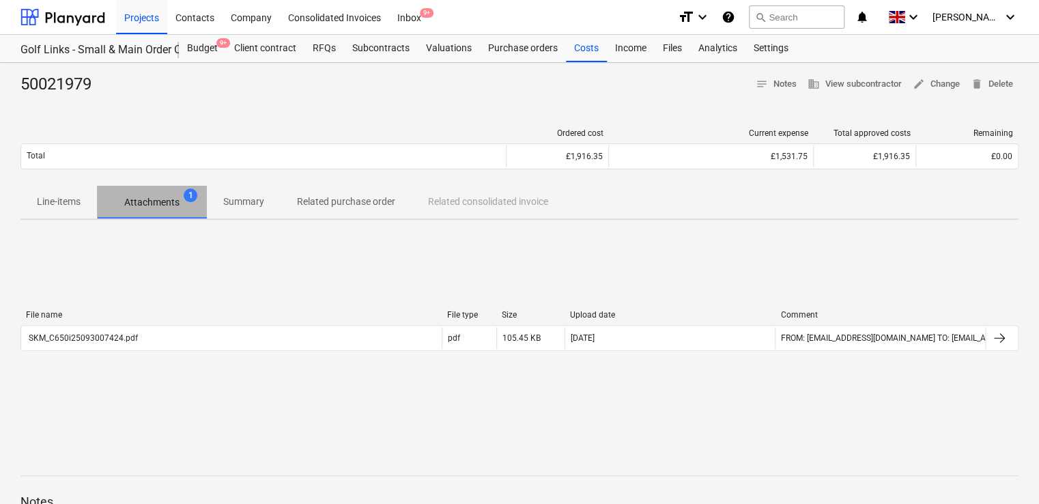
click at [156, 193] on span "Attachments 1" at bounding box center [152, 202] width 110 height 25
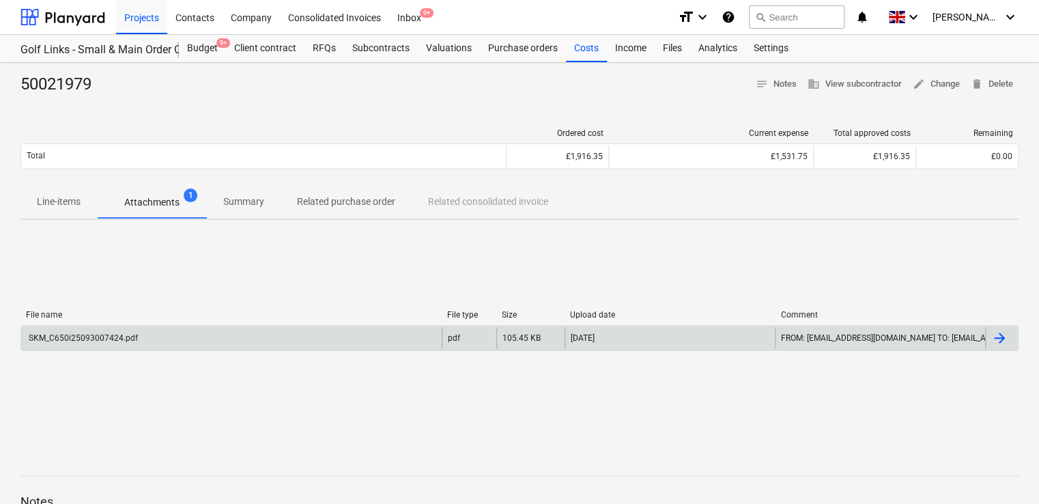
click at [93, 329] on div "SKM_C650i25093007424.pdf" at bounding box center [231, 338] width 421 height 22
click at [73, 331] on div "SKM_C650i25093007424.pdf" at bounding box center [231, 338] width 421 height 22
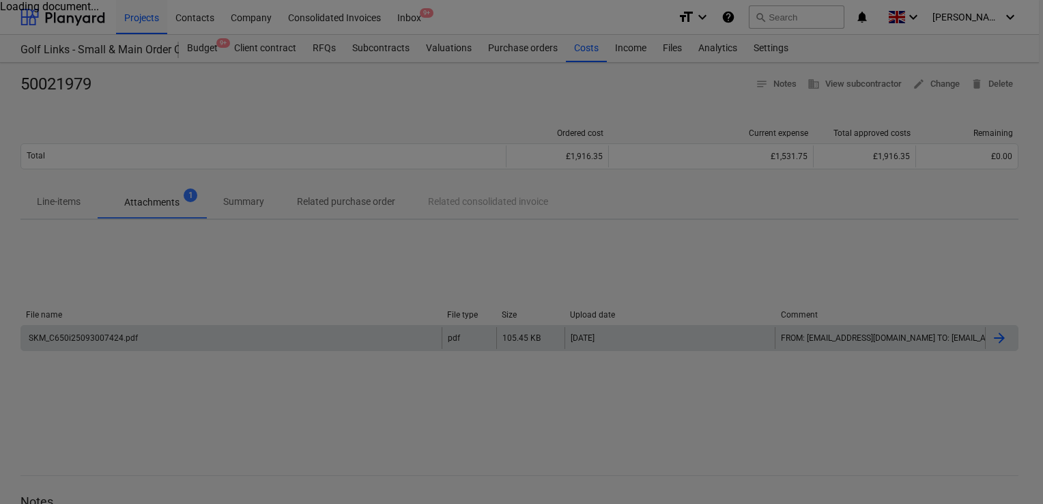
click at [73, 331] on div at bounding box center [521, 252] width 1043 height 504
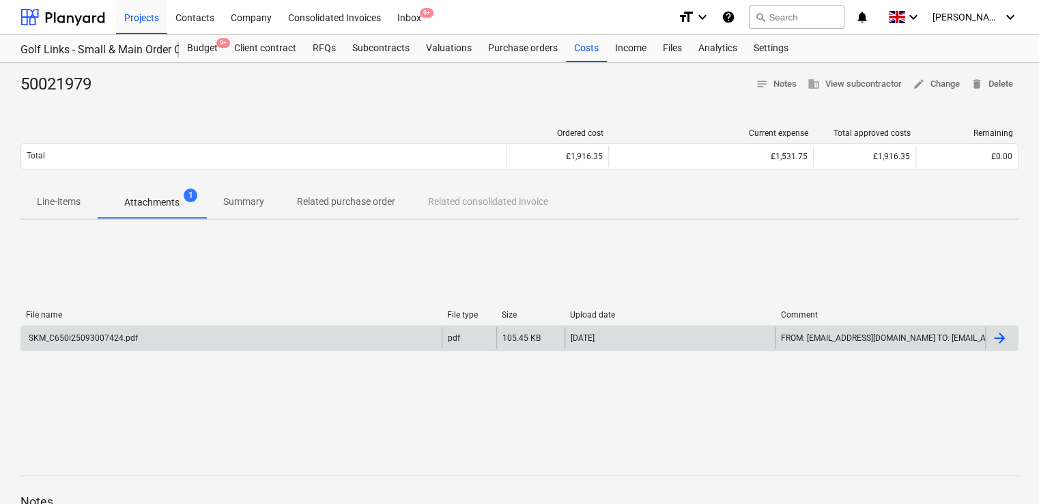
click at [73, 331] on div "SKM_C650i25093007424.pdf" at bounding box center [231, 338] width 421 height 22
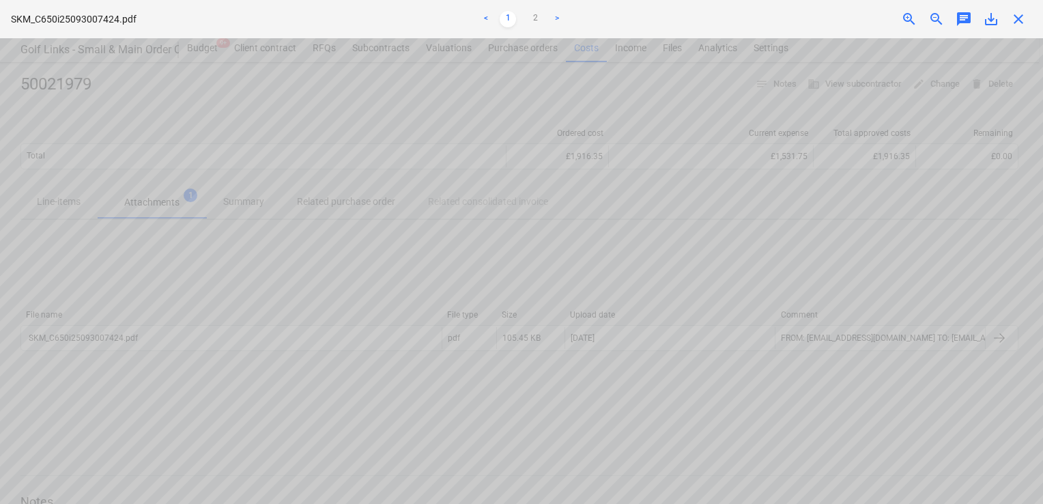
click at [369, 29] on div "< 1 2 >" at bounding box center [522, 19] width 341 height 38
click at [1024, 18] on span "close" at bounding box center [1018, 19] width 16 height 16
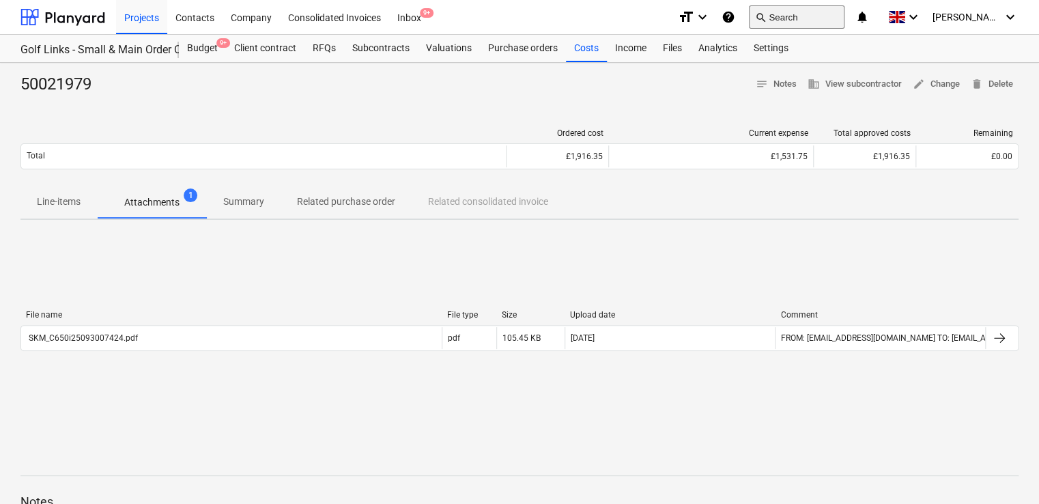
click at [845, 9] on button "search Search" at bounding box center [797, 16] width 96 height 23
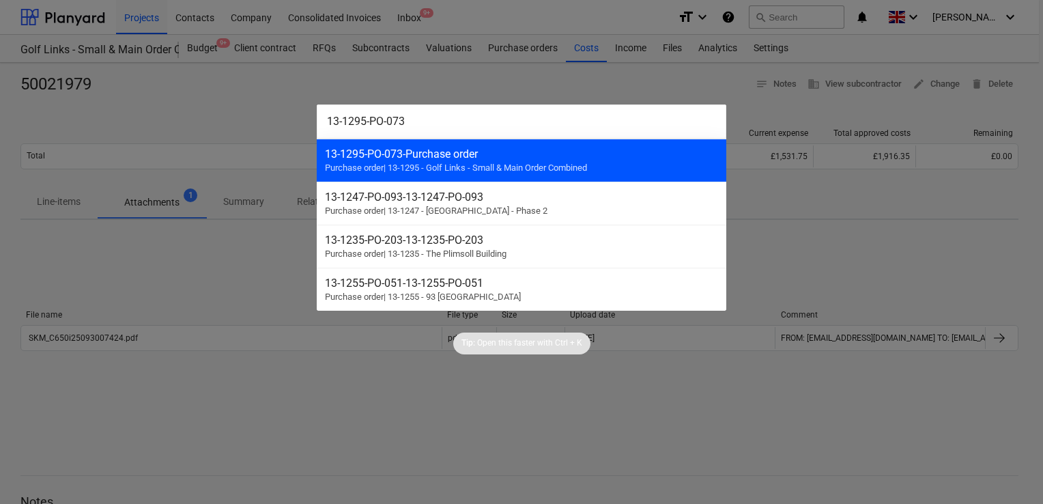
type input "13-1295-PO-073"
click at [415, 158] on div "13-1295-PO-073 - Purchase order" at bounding box center [521, 153] width 393 height 13
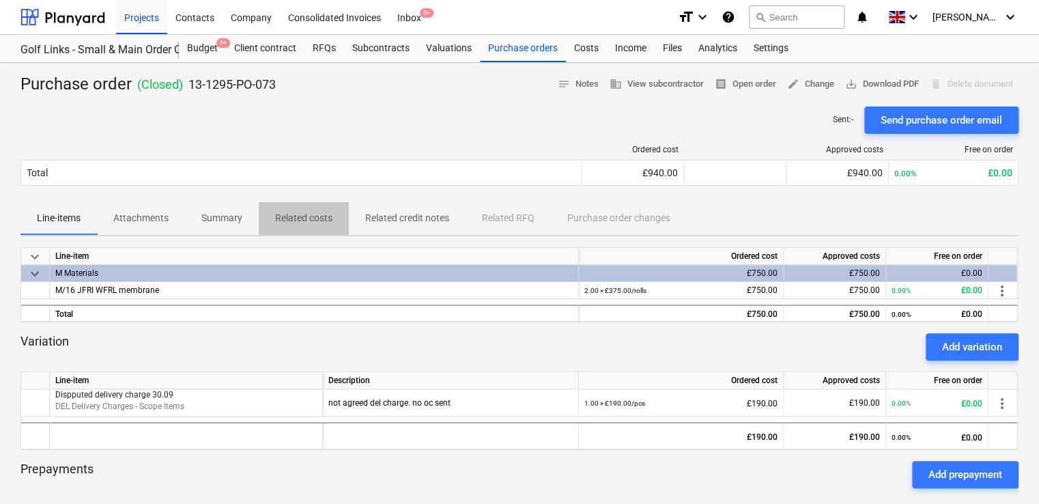
click at [291, 221] on p "Related costs" at bounding box center [303, 218] width 57 height 14
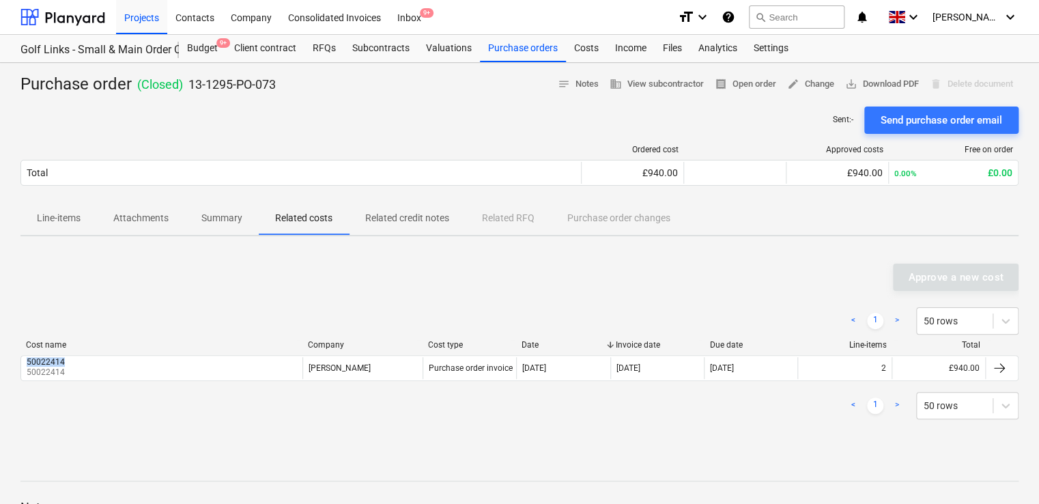
drag, startPoint x: 79, startPoint y: 362, endPoint x: 11, endPoint y: 358, distance: 68.4
click at [11, 358] on div "Purchase order ( Closed ) 13-1295-PO-073 notes Notes business View subcontracto…" at bounding box center [519, 359] width 1039 height 592
copy div "50022414"
click at [434, 128] on div "Sent : - Send purchase order email" at bounding box center [519, 120] width 998 height 27
click at [822, 24] on button "search Search" at bounding box center [797, 16] width 96 height 23
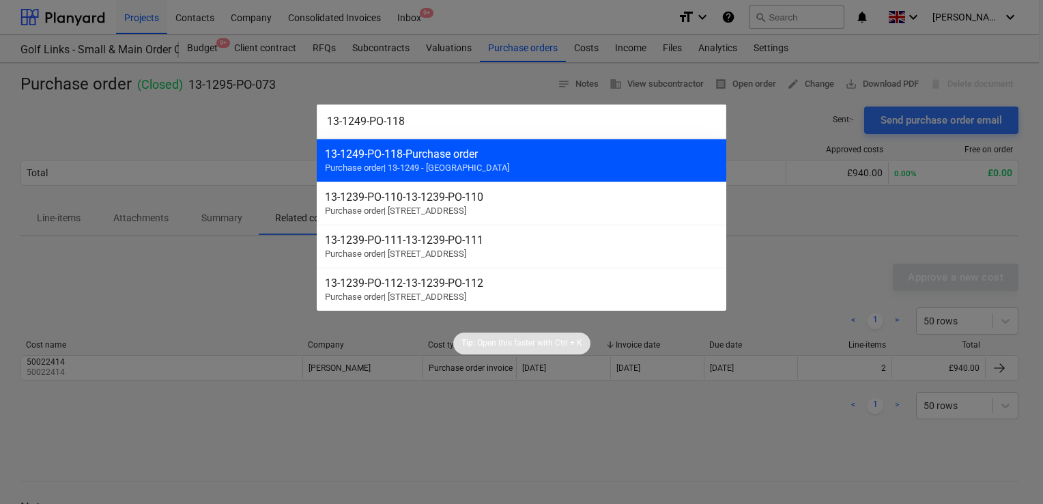
type input "13-1249-PO-118"
click at [468, 155] on div "13-1249-PO-118 - Purchase order" at bounding box center [521, 153] width 393 height 13
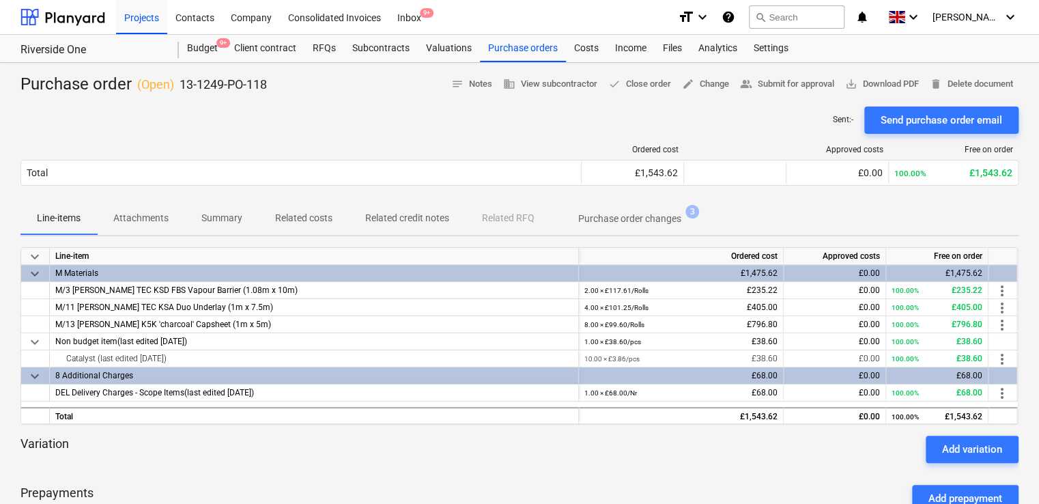
click at [287, 223] on p "Related costs" at bounding box center [303, 218] width 57 height 14
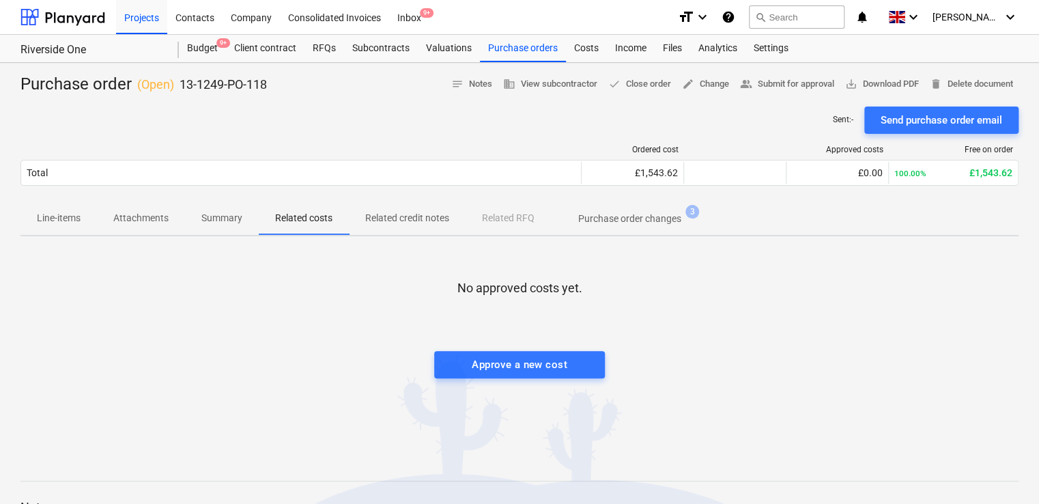
click at [220, 220] on p "Summary" at bounding box center [221, 218] width 41 height 14
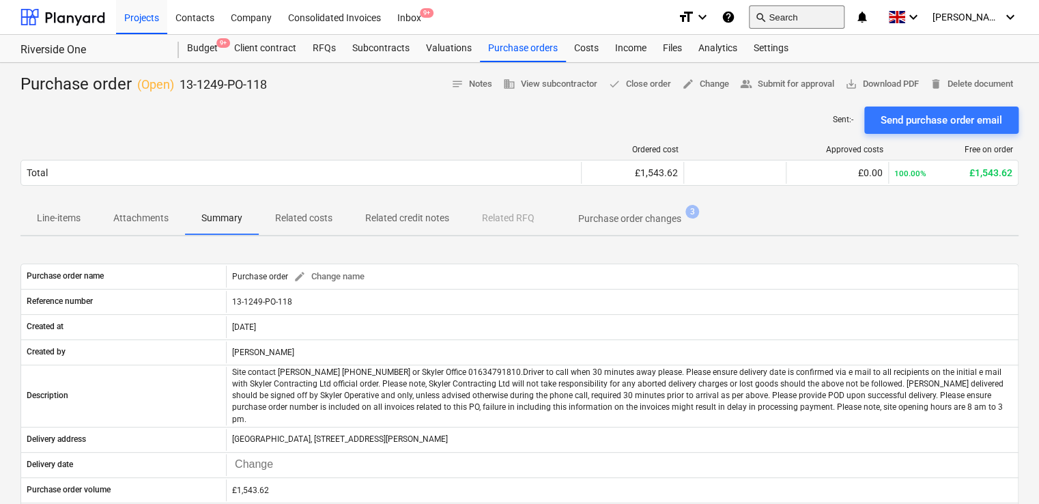
click at [795, 10] on button "search Search" at bounding box center [797, 16] width 96 height 23
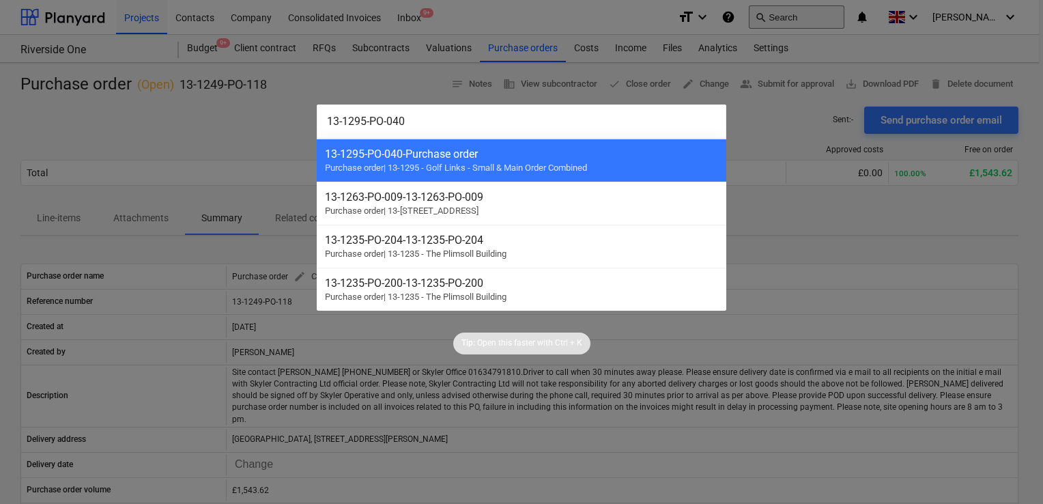
type input "13-1295-PO-040"
click at [795, 10] on div at bounding box center [521, 252] width 1043 height 504
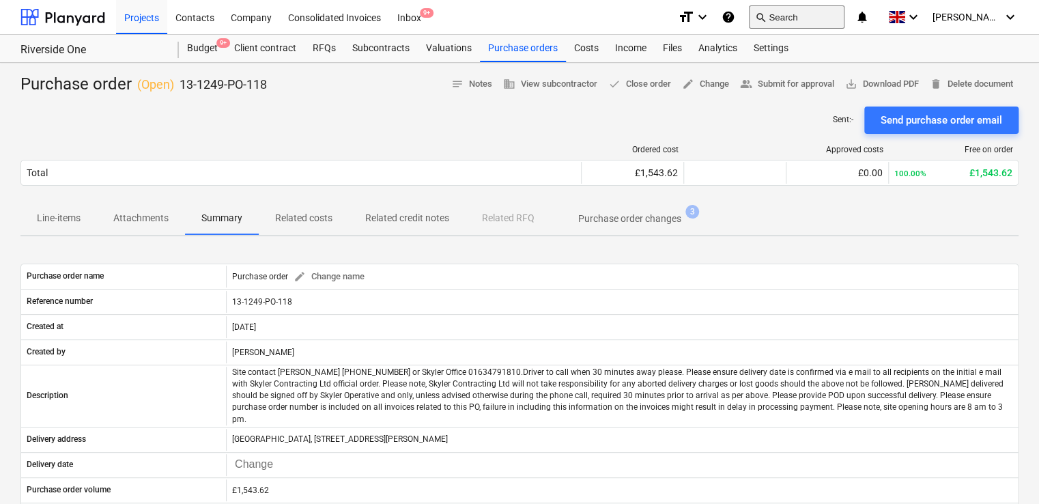
click at [810, 15] on button "search Search" at bounding box center [797, 16] width 96 height 23
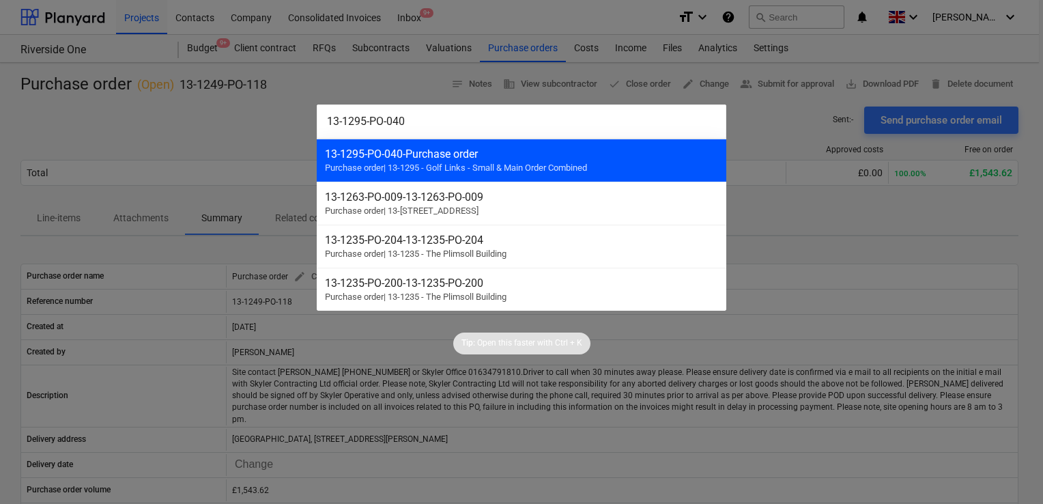
type input "13-1295-PO-040"
click at [411, 144] on div "13-1295-PO-040 - Purchase order Purchase order | 13-1295 - Golf Links - Small &…" at bounding box center [522, 160] width 410 height 43
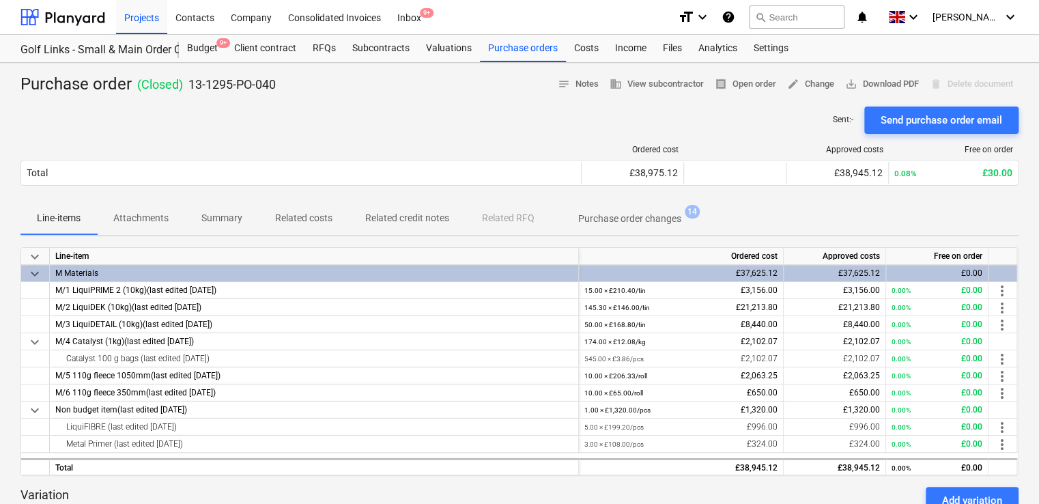
click at [294, 219] on p "Related costs" at bounding box center [303, 218] width 57 height 14
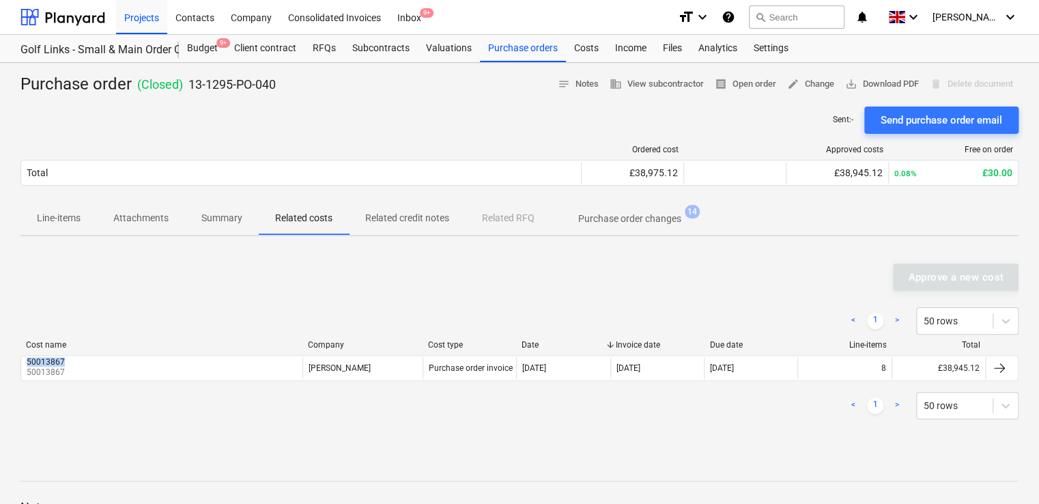
drag, startPoint x: 79, startPoint y: 365, endPoint x: 11, endPoint y: 354, distance: 69.1
click at [11, 354] on div "Purchase order ( Closed ) 13-1295-PO-040 notes Notes business View subcontracto…" at bounding box center [519, 359] width 1039 height 592
copy div "50013867"
click at [812, 16] on button "search Search" at bounding box center [797, 16] width 96 height 23
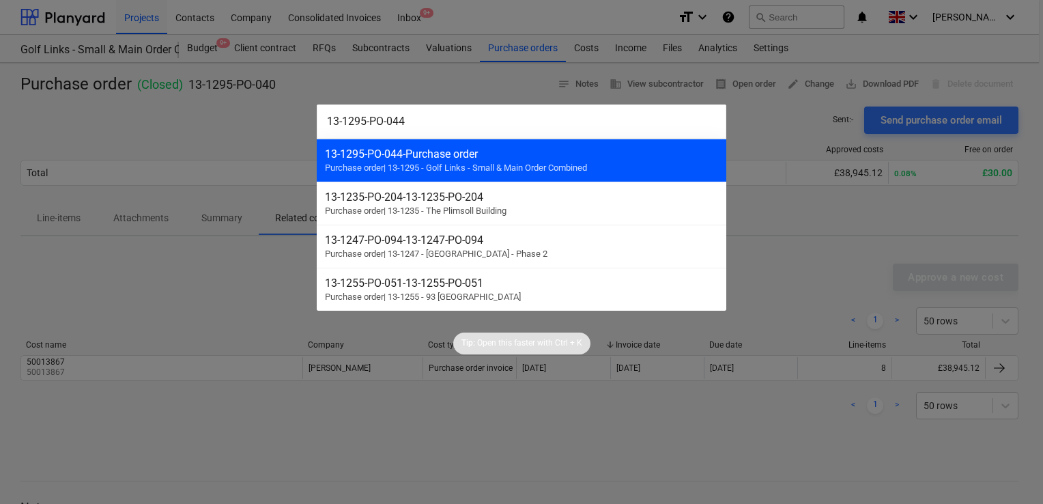
type input "13-1295-PO-044"
click at [562, 154] on div "13-1295-PO-044 - Purchase order" at bounding box center [521, 153] width 393 height 13
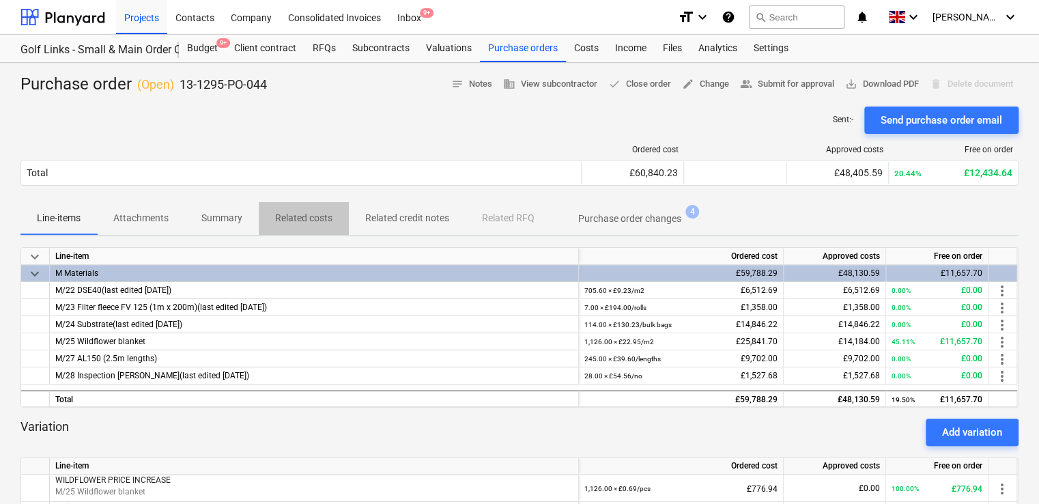
click at [309, 218] on p "Related costs" at bounding box center [303, 218] width 57 height 14
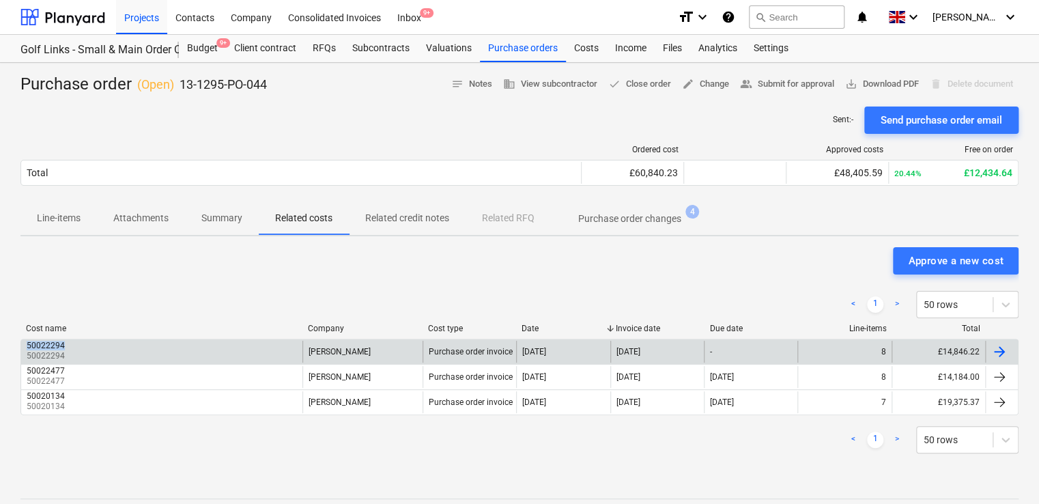
click at [72, 345] on div "50022294 50022294" at bounding box center [161, 352] width 281 height 22
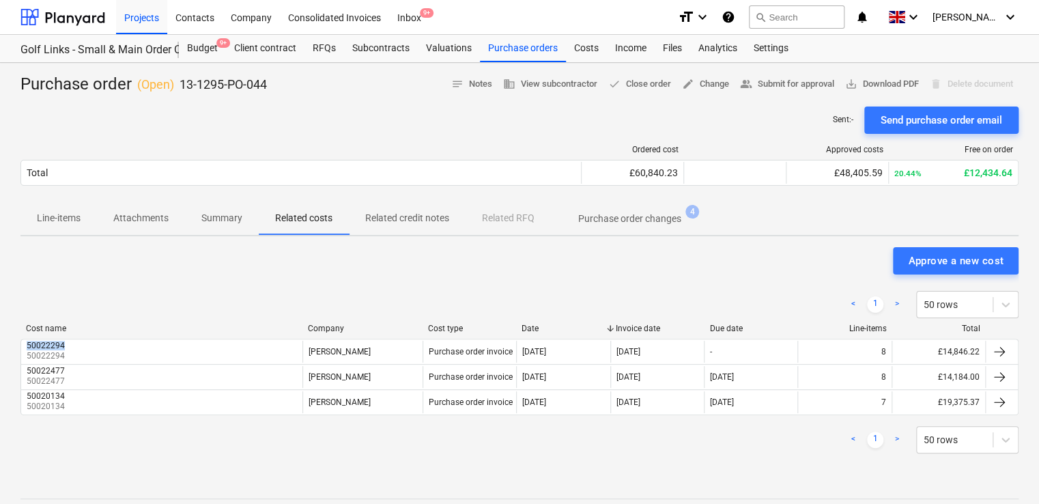
drag, startPoint x: 75, startPoint y: 342, endPoint x: 15, endPoint y: 338, distance: 60.2
click at [15, 338] on div "Purchase order ( Open ) 13-1295-PO-044 notes Notes business View subcontractor …" at bounding box center [519, 368] width 1039 height 610
copy div "50022294"
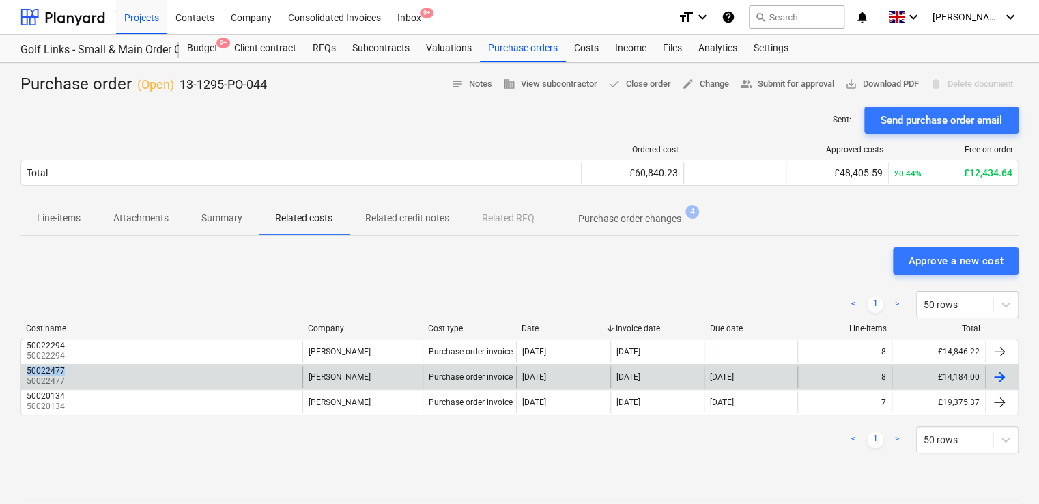
drag, startPoint x: 84, startPoint y: 372, endPoint x: 24, endPoint y: 369, distance: 60.2
click at [24, 369] on div "50022477 50022477" at bounding box center [161, 377] width 281 height 22
drag, startPoint x: 70, startPoint y: 368, endPoint x: 25, endPoint y: 365, distance: 45.1
click at [25, 366] on div "50022477 50022477" at bounding box center [161, 377] width 281 height 22
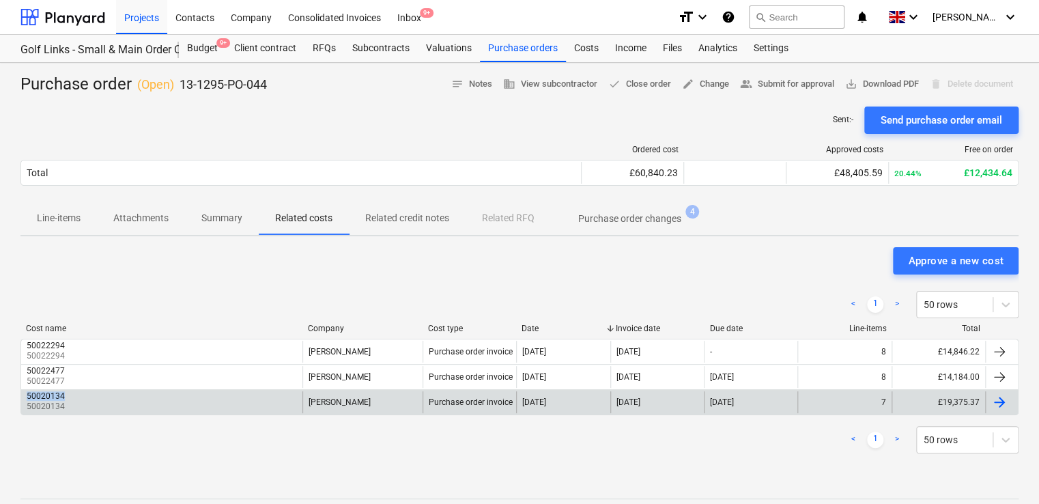
drag, startPoint x: 75, startPoint y: 398, endPoint x: 22, endPoint y: 397, distance: 53.3
click at [22, 397] on div "50020134 50020134" at bounding box center [161, 402] width 281 height 22
drag, startPoint x: 76, startPoint y: 402, endPoint x: 24, endPoint y: 398, distance: 52.7
click at [24, 398] on div "50020134 50020134" at bounding box center [161, 402] width 281 height 22
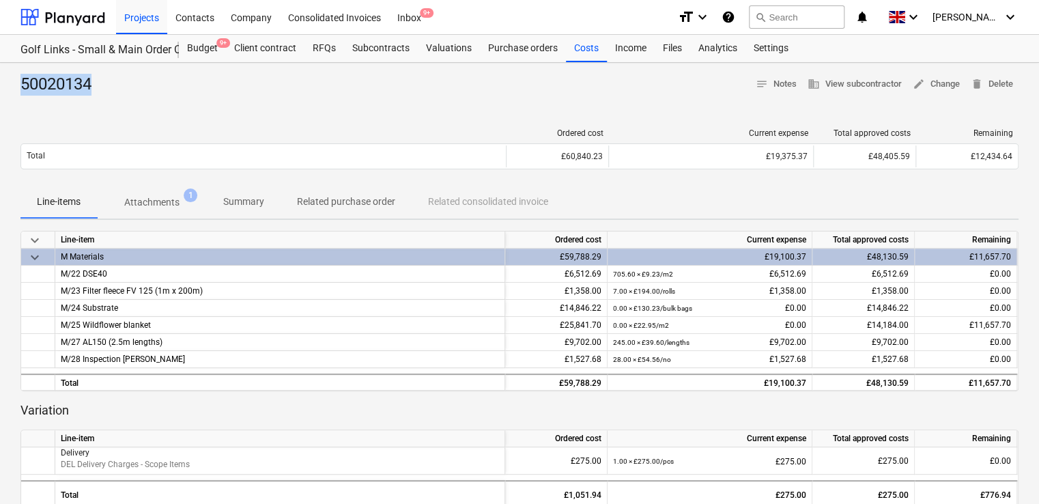
drag, startPoint x: 106, startPoint y: 87, endPoint x: 11, endPoint y: 79, distance: 95.3
click at [11, 79] on div "50020134 notes Notes business View subcontractor edit Change delete Delete Orde…" at bounding box center [519, 392] width 1039 height 659
copy div "50020134"
drag, startPoint x: 484, startPoint y: 114, endPoint x: 582, endPoint y: 73, distance: 106.5
click at [484, 114] on div "50020134 notes Notes business View subcontractor edit Change delete Delete Orde…" at bounding box center [519, 392] width 1039 height 659
